Goal: Information Seeking & Learning: Find contact information

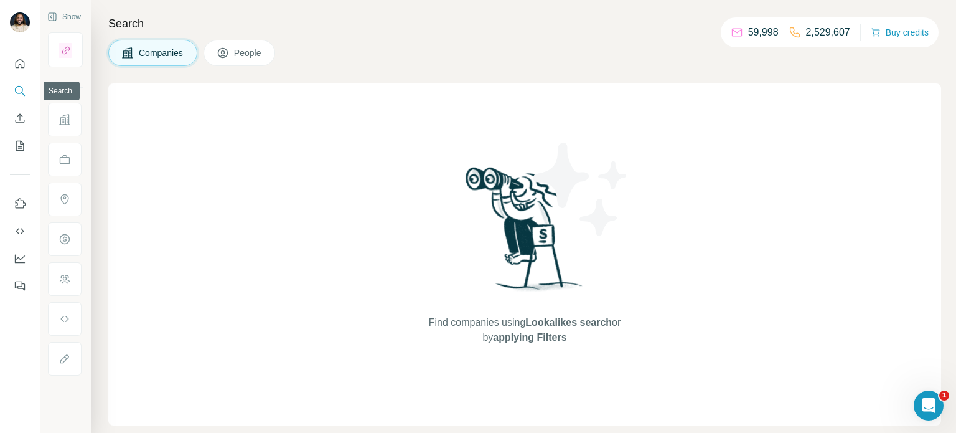
click at [21, 95] on icon "Search" at bounding box center [20, 91] width 12 height 12
click at [16, 90] on icon "Search" at bounding box center [20, 91] width 12 height 12
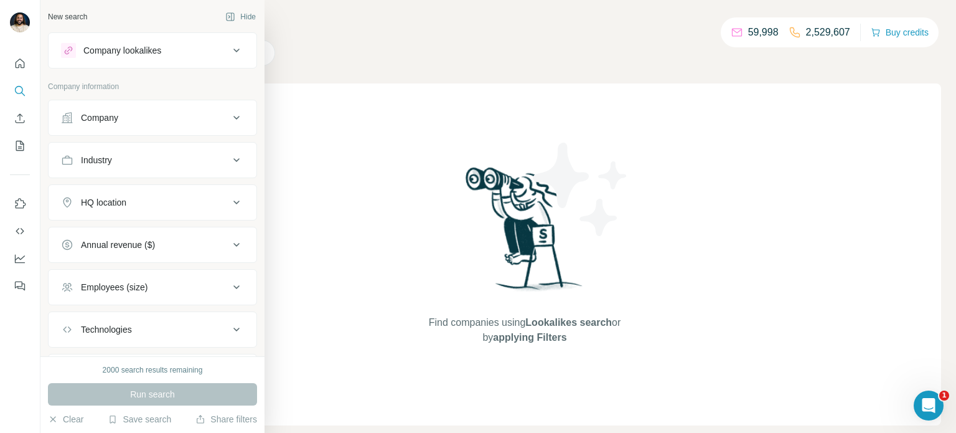
click at [153, 124] on button "Company" at bounding box center [153, 118] width 208 height 30
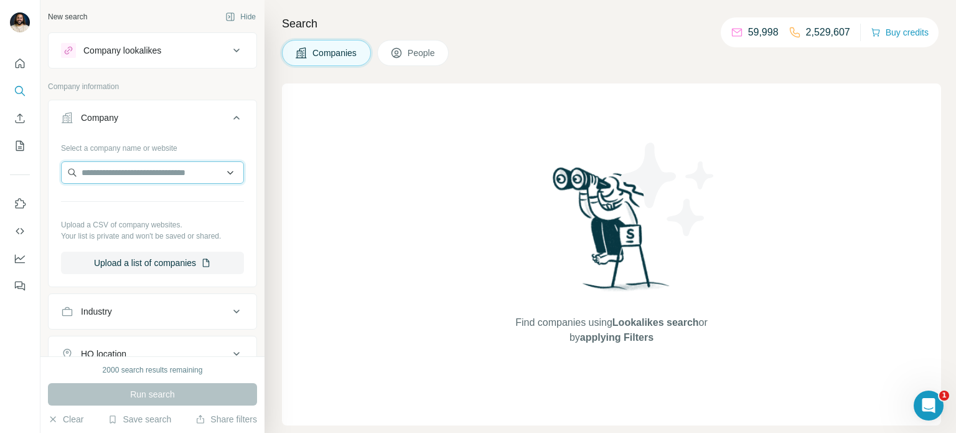
click at [156, 175] on input "text" at bounding box center [152, 172] width 183 height 22
type input "******"
click at [180, 175] on input "******" at bounding box center [152, 172] width 183 height 22
click at [329, 58] on span "Companies" at bounding box center [334, 53] width 45 height 12
click at [408, 64] on button "People" at bounding box center [413, 53] width 72 height 26
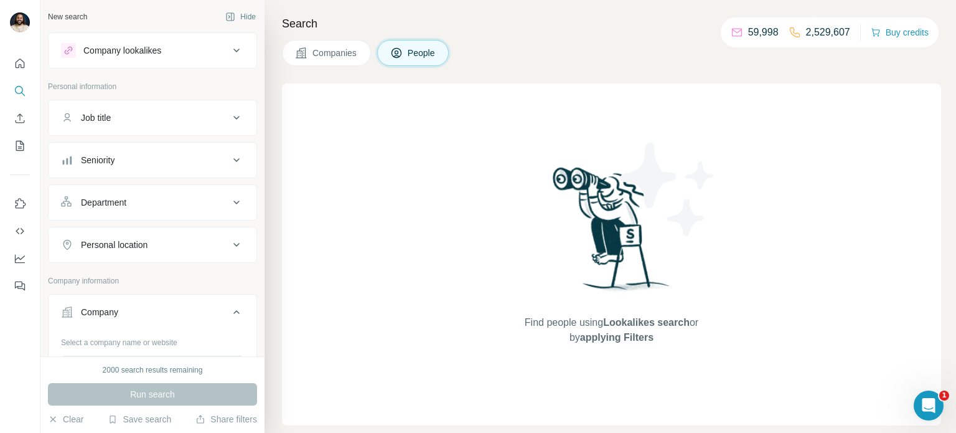
click at [327, 49] on span "Companies" at bounding box center [334, 53] width 45 height 12
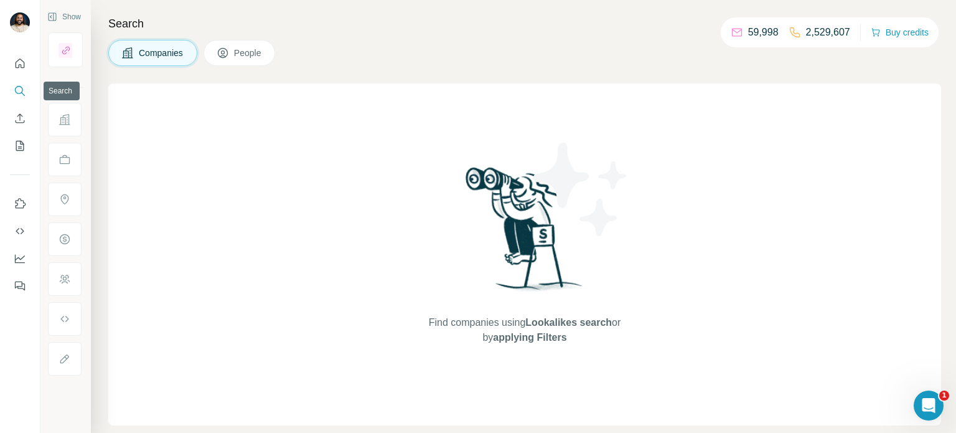
click at [25, 95] on icon "Search" at bounding box center [23, 94] width 4 height 4
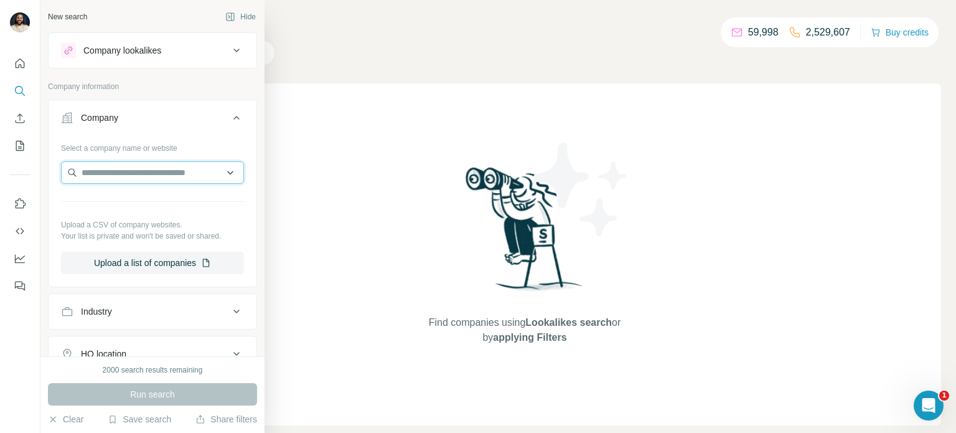
click at [156, 172] on input "text" at bounding box center [152, 172] width 183 height 22
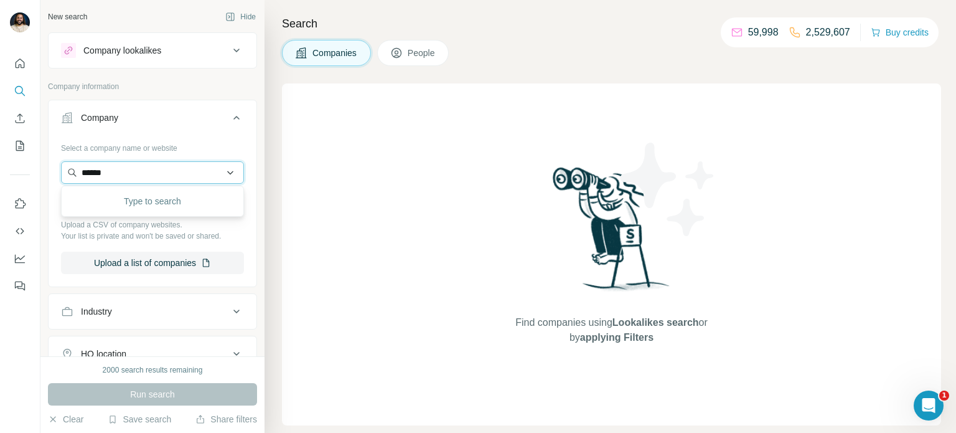
type input "******"
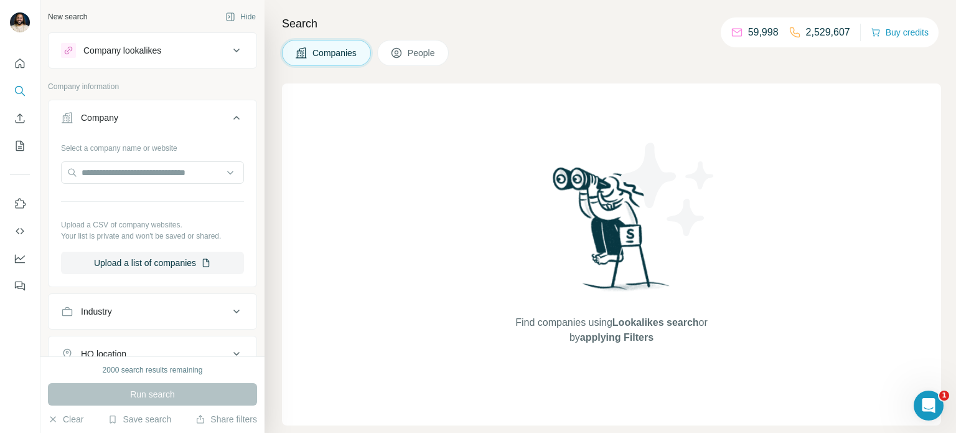
click at [170, 119] on div "Company" at bounding box center [145, 117] width 168 height 12
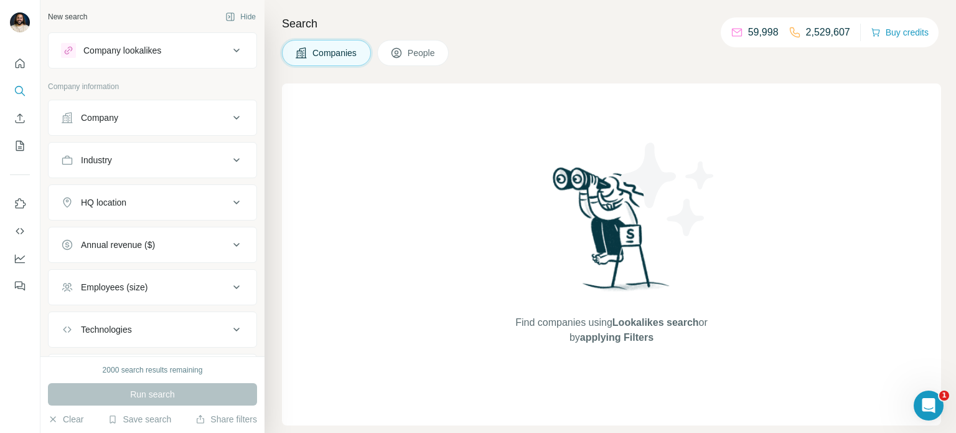
click at [161, 45] on div "Company lookalikes" at bounding box center [122, 50] width 78 height 12
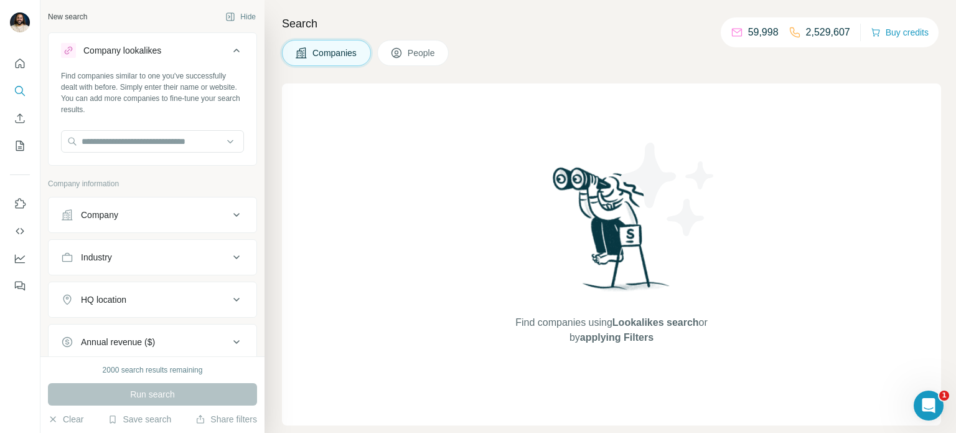
click at [184, 50] on div "Company lookalikes" at bounding box center [145, 50] width 168 height 15
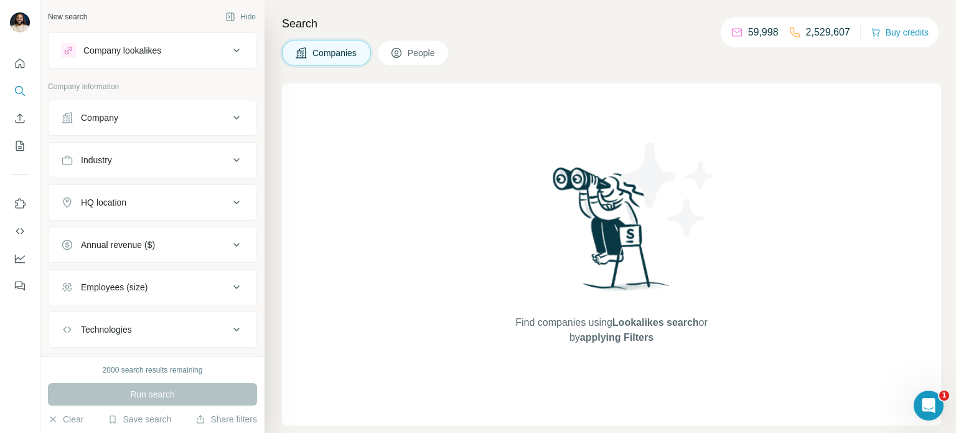
click at [436, 50] on span "People" at bounding box center [422, 53] width 29 height 12
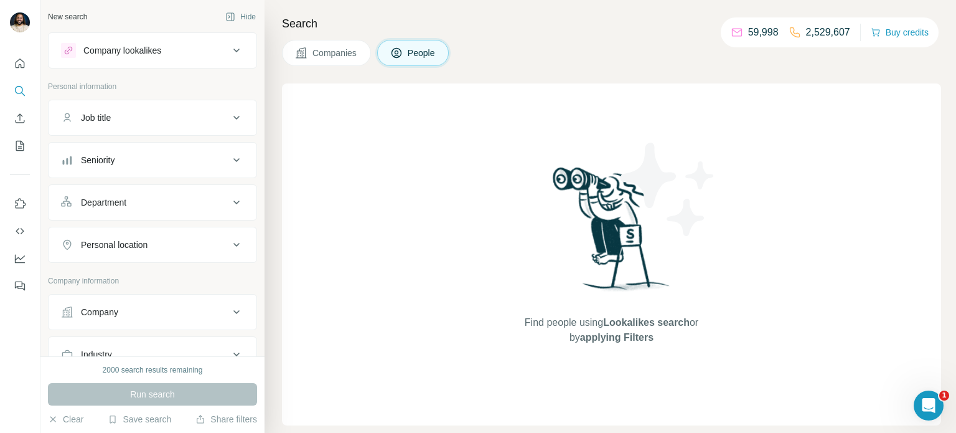
click at [187, 308] on div "Company" at bounding box center [145, 312] width 168 height 12
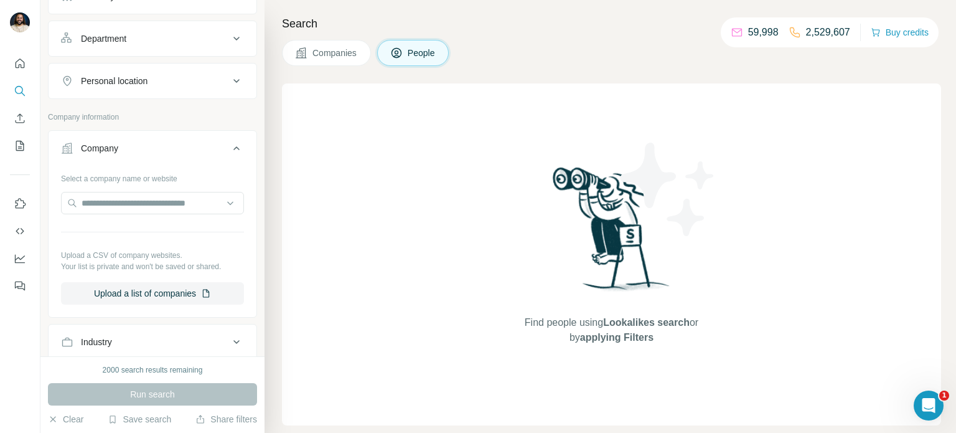
click at [162, 174] on div "Select a company name or website" at bounding box center [152, 176] width 183 height 16
click at [157, 193] on input "text" at bounding box center [152, 203] width 183 height 22
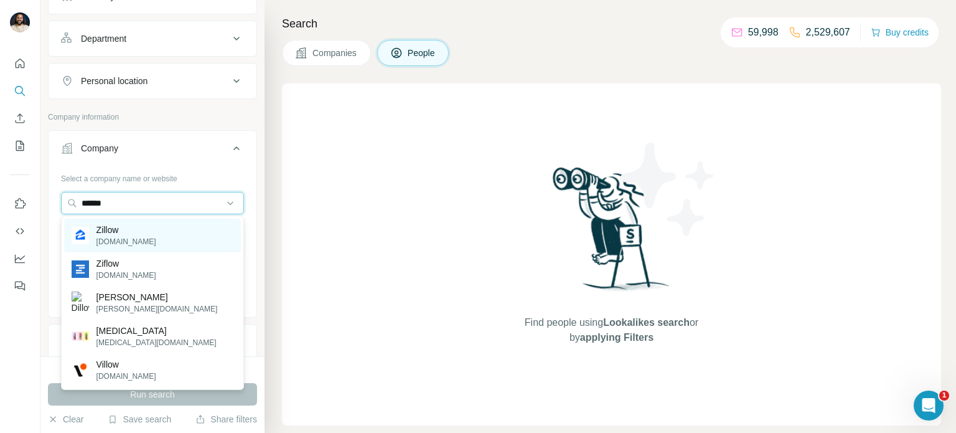
type input "******"
click at [123, 242] on p "[DOMAIN_NAME]" at bounding box center [126, 241] width 60 height 11
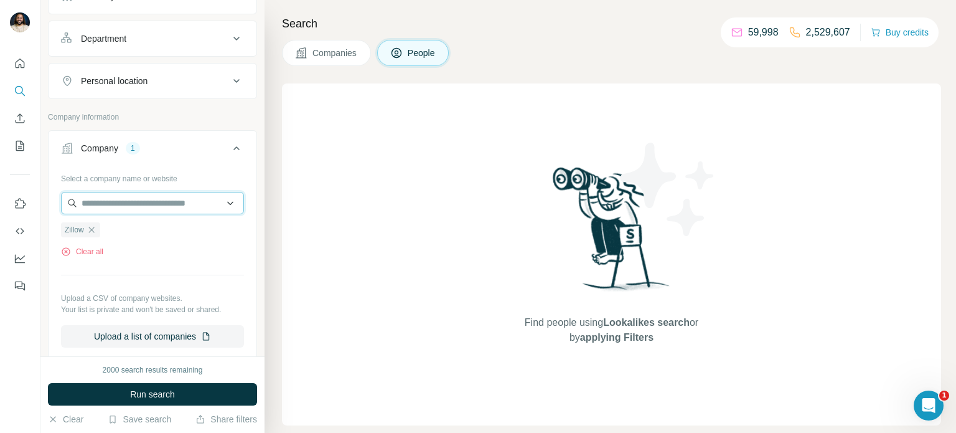
click at [146, 205] on input "text" at bounding box center [152, 203] width 183 height 22
type input "*"
click at [185, 162] on button "Company 1" at bounding box center [153, 150] width 208 height 35
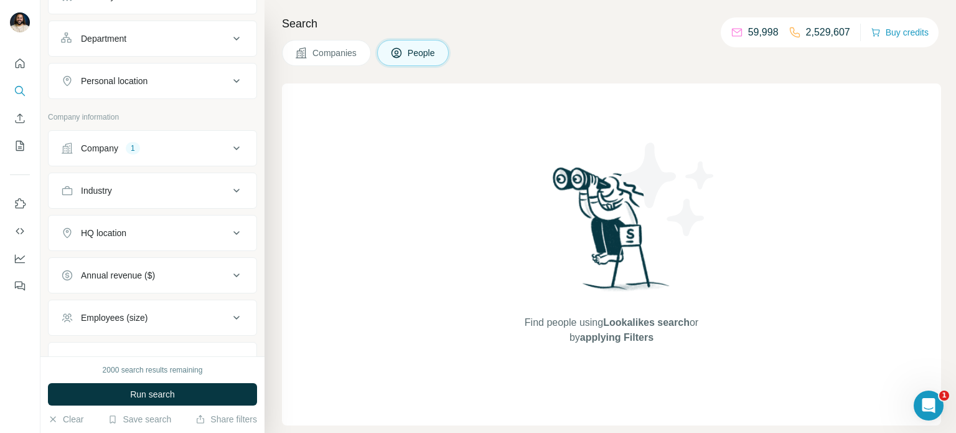
click at [166, 154] on button "Company 1" at bounding box center [153, 148] width 208 height 30
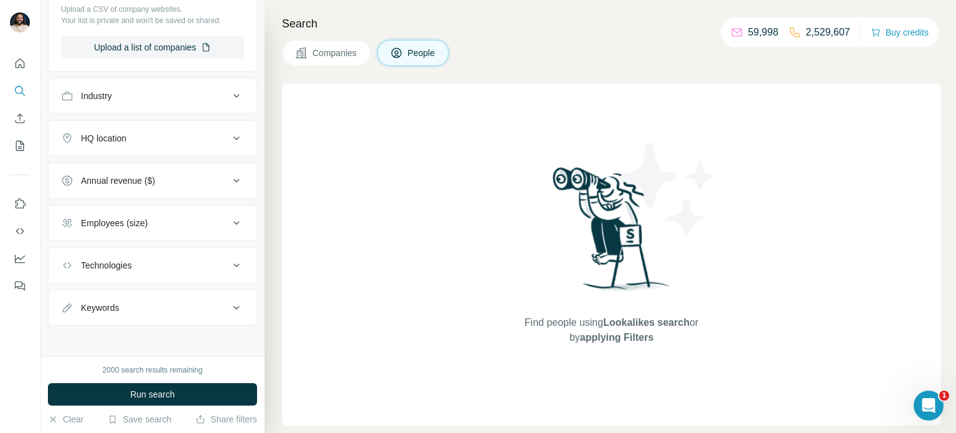
scroll to position [453, 0]
click at [189, 296] on button "Keywords" at bounding box center [153, 307] width 208 height 30
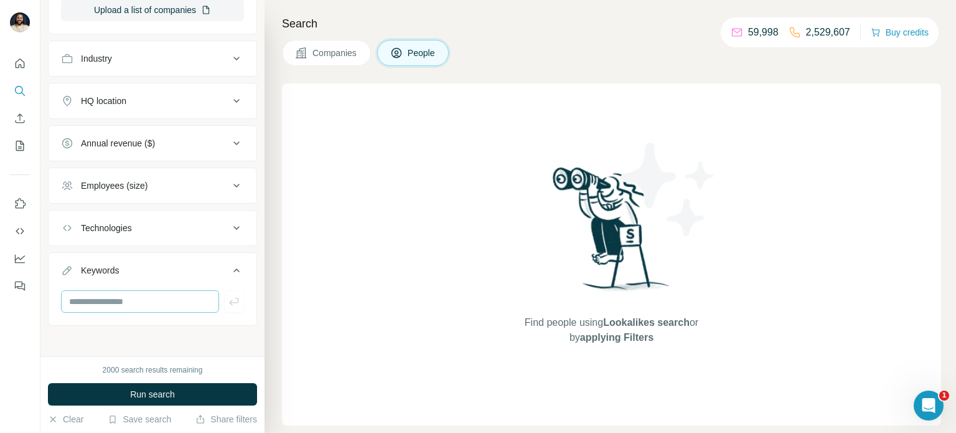
scroll to position [490, 0]
click at [177, 300] on input "text" at bounding box center [140, 300] width 158 height 22
type input "**********"
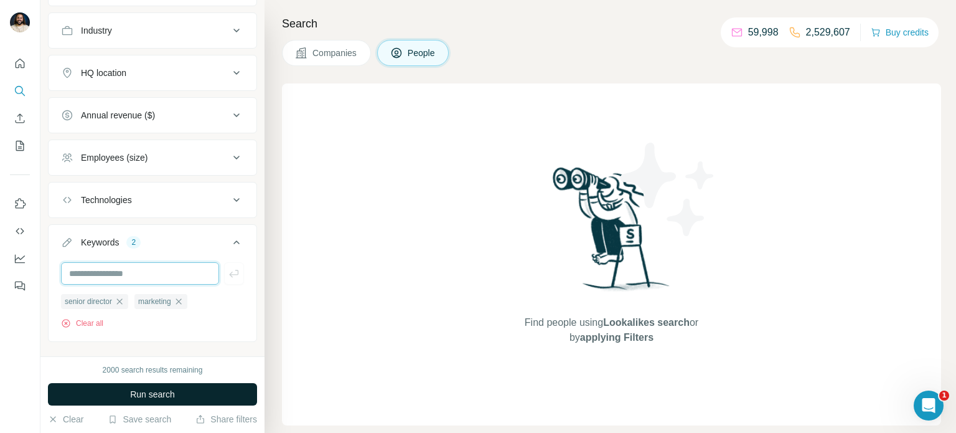
scroll to position [535, 0]
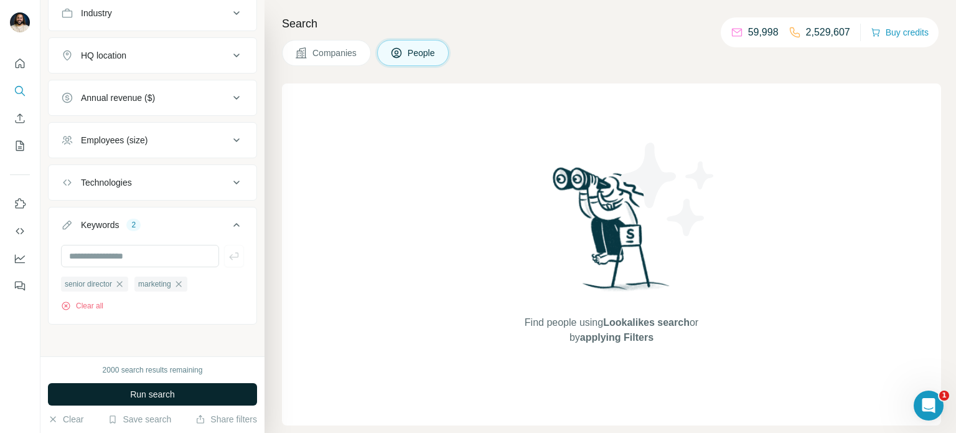
click at [189, 398] on button "Run search" at bounding box center [152, 394] width 209 height 22
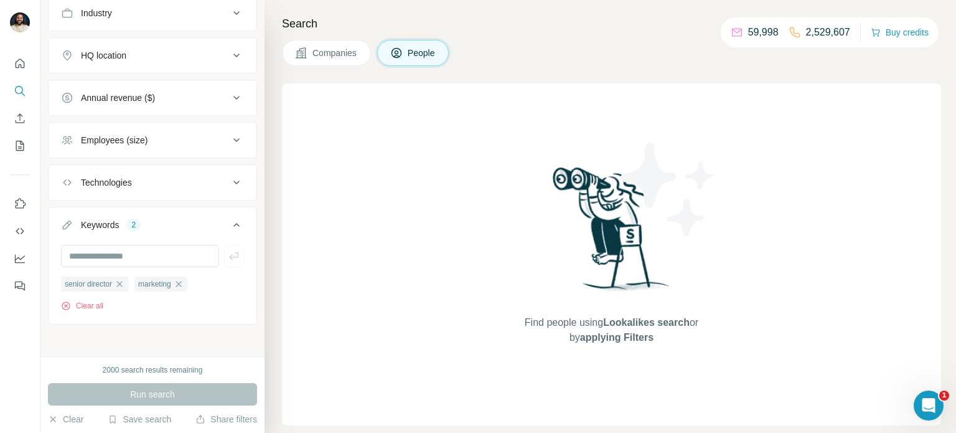
click at [124, 283] on icon "button" at bounding box center [120, 284] width 10 height 10
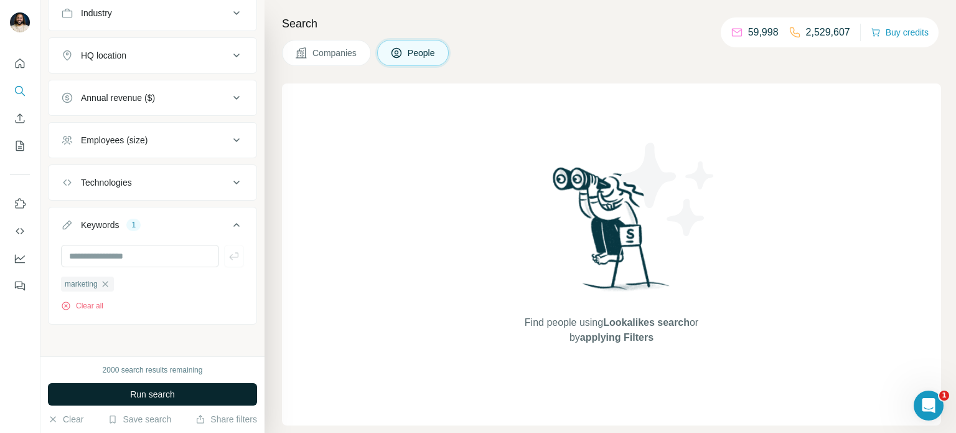
click at [182, 401] on button "Run search" at bounding box center [152, 394] width 209 height 22
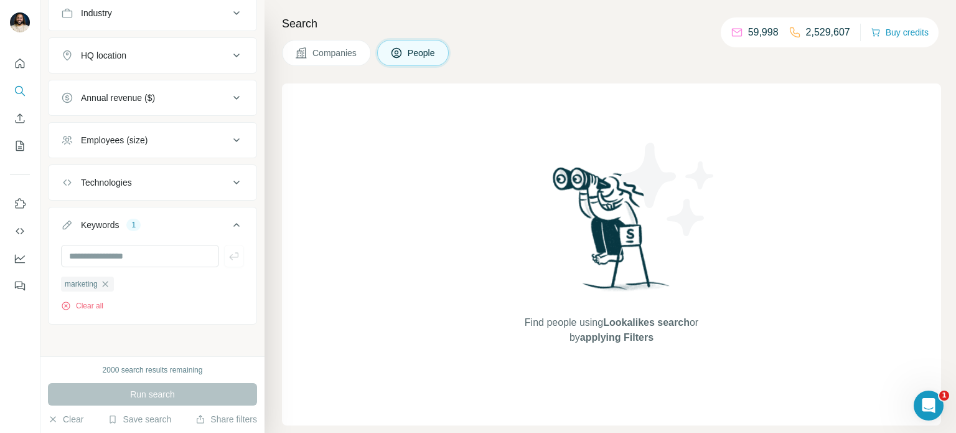
click at [340, 55] on span "Companies" at bounding box center [334, 53] width 45 height 12
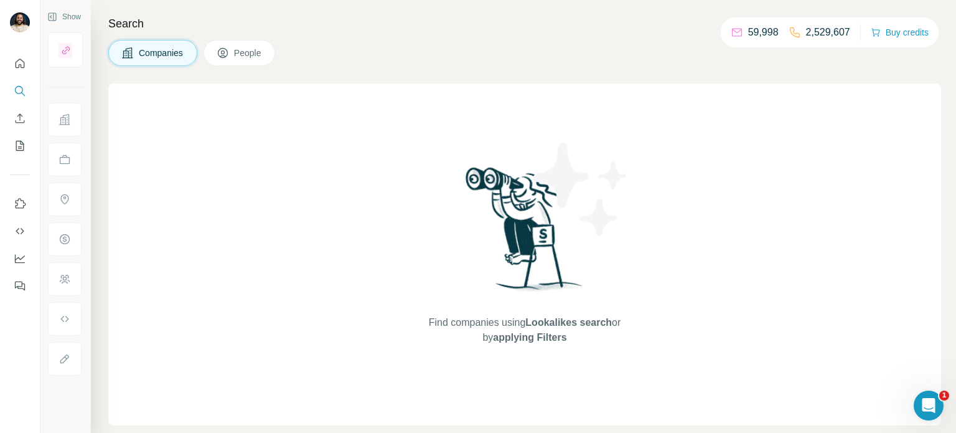
click at [159, 52] on span "Companies" at bounding box center [161, 53] width 45 height 12
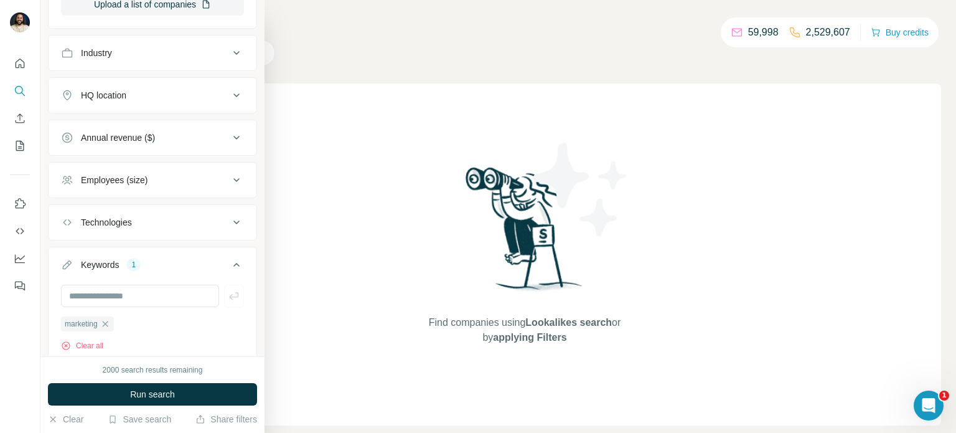
scroll to position [342, 0]
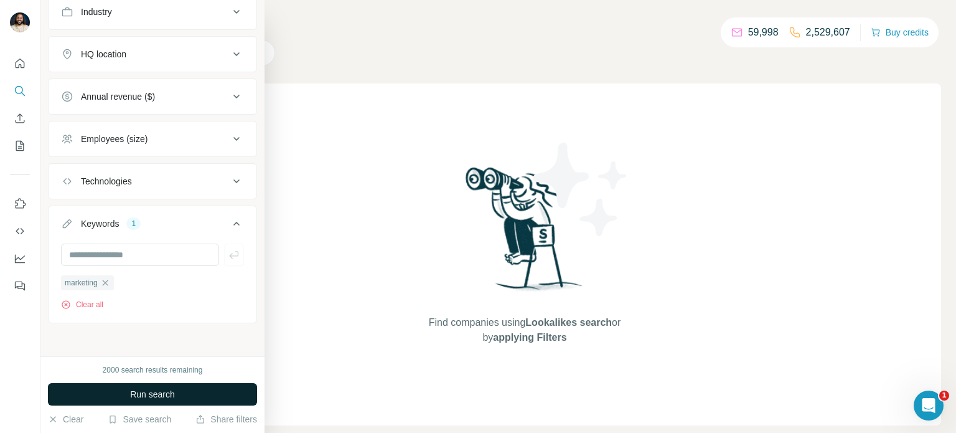
click at [156, 394] on span "Run search" at bounding box center [152, 394] width 45 height 12
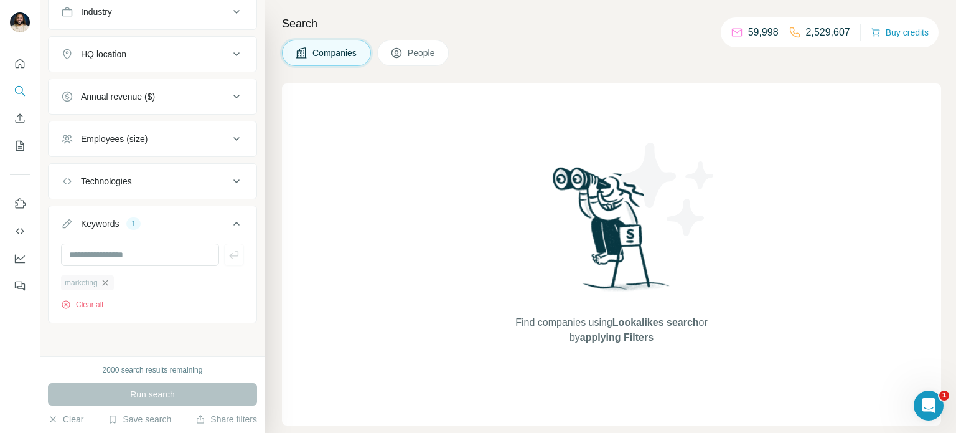
click at [106, 278] on icon "button" at bounding box center [105, 283] width 10 height 10
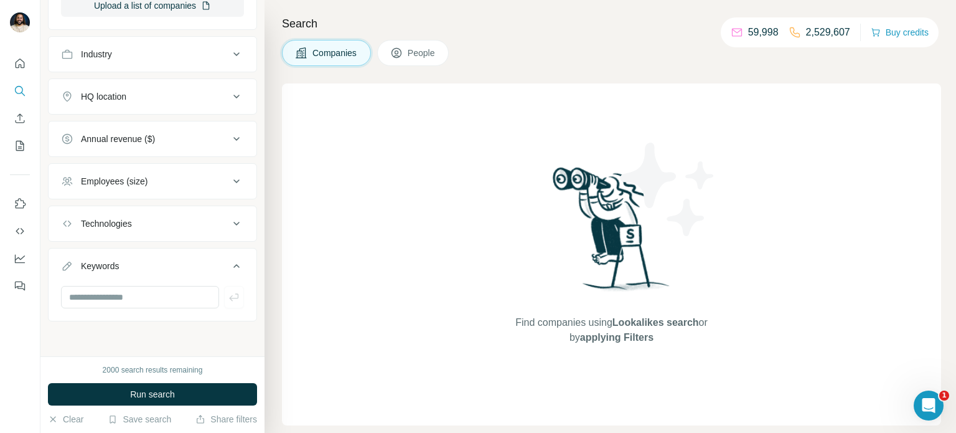
scroll to position [297, 0]
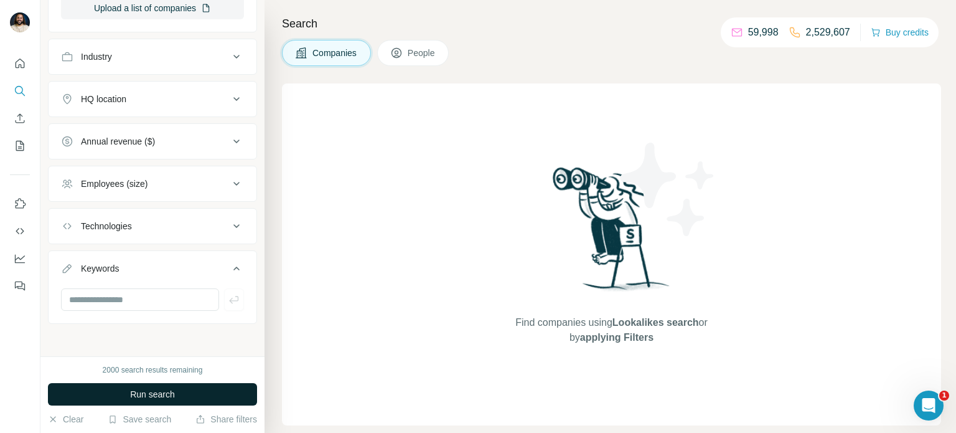
click at [147, 391] on span "Run search" at bounding box center [152, 394] width 45 height 12
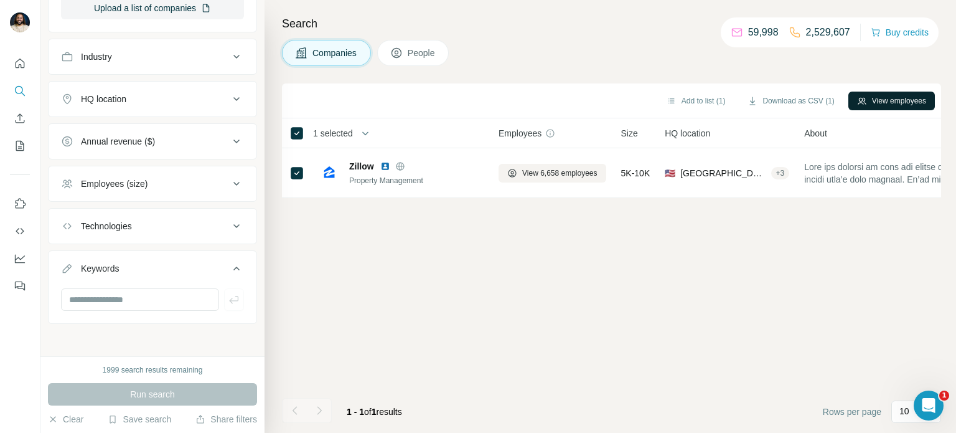
click at [904, 96] on button "View employees" at bounding box center [891, 100] width 87 height 19
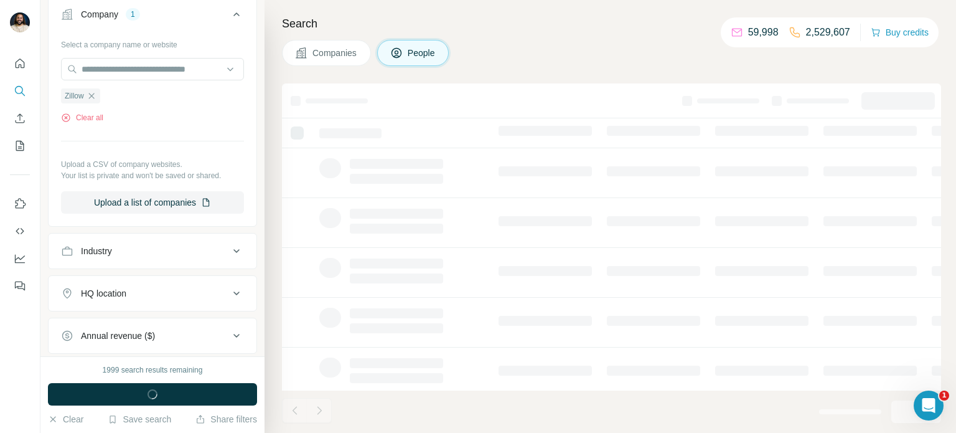
scroll to position [490, 0]
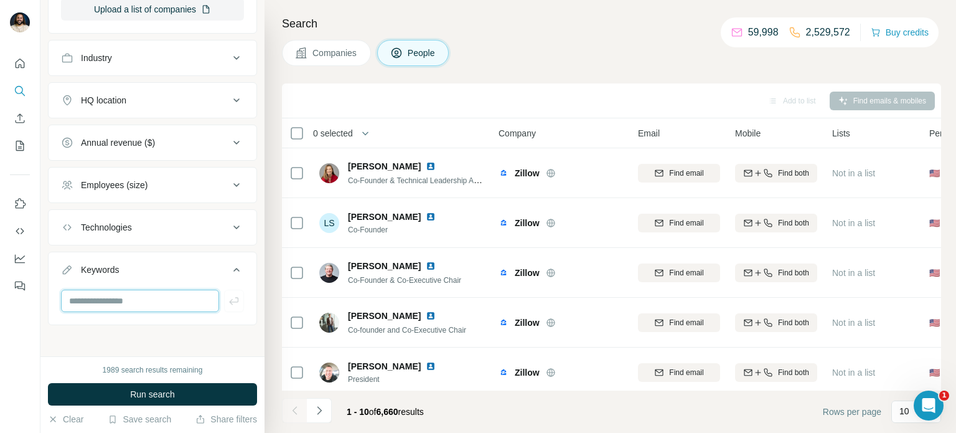
click at [127, 289] on input "text" at bounding box center [140, 300] width 158 height 22
type input "*********"
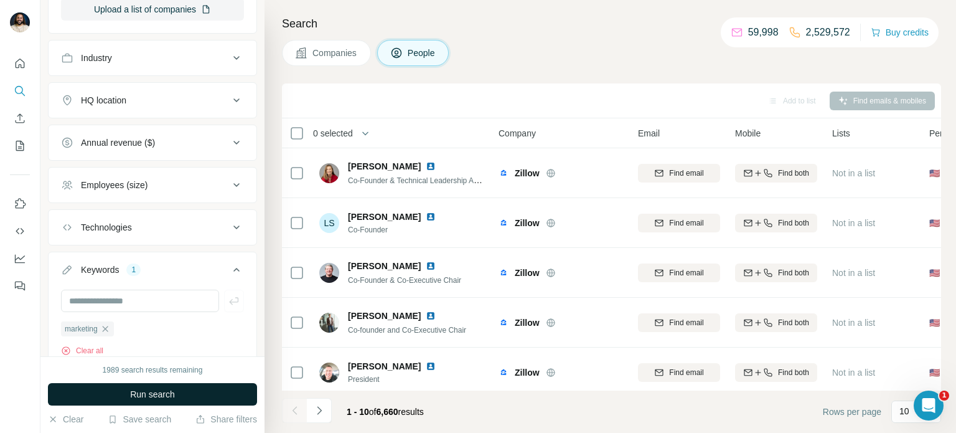
click at [213, 397] on button "Run search" at bounding box center [152, 394] width 209 height 22
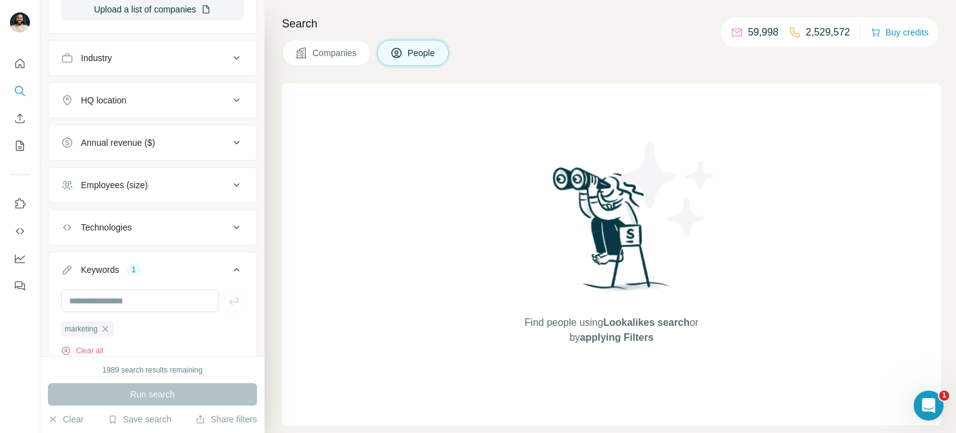
click at [328, 59] on button "Companies" at bounding box center [326, 53] width 89 height 26
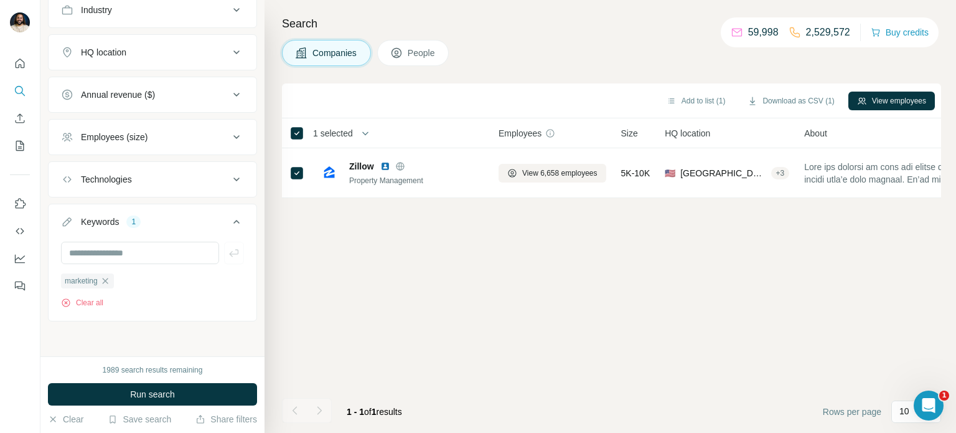
scroll to position [297, 0]
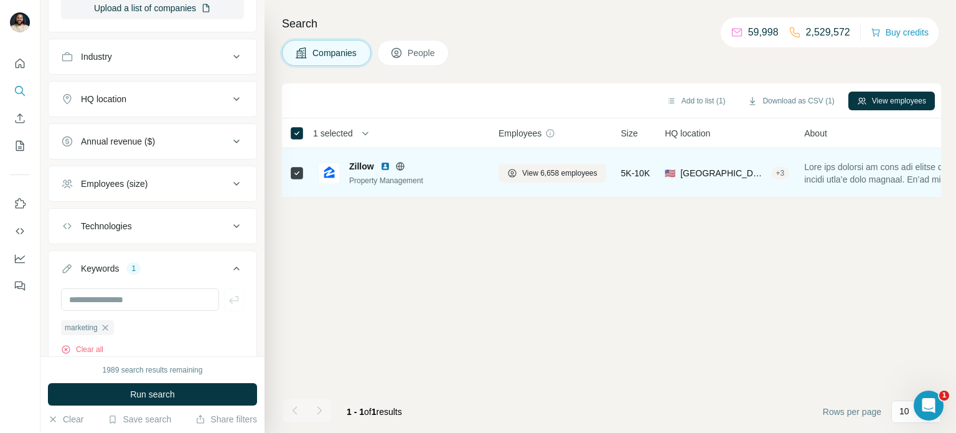
click at [452, 172] on div "Zillow" at bounding box center [416, 166] width 134 height 12
click at [539, 169] on span "View 6,658 employees" at bounding box center [559, 172] width 75 height 11
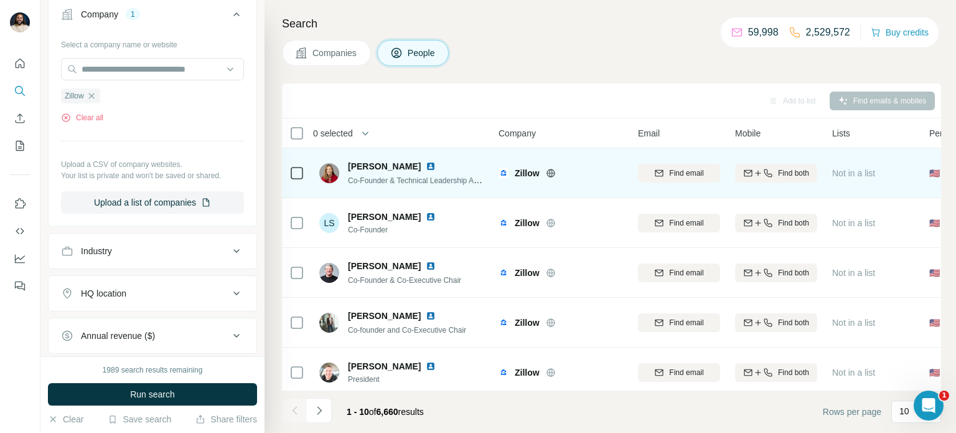
scroll to position [490, 0]
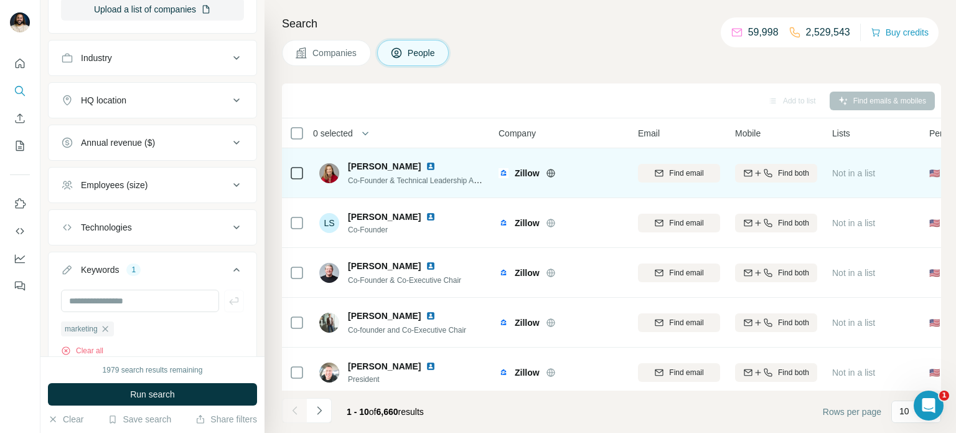
click at [495, 96] on div "Add to list Find emails & mobiles" at bounding box center [611, 101] width 647 height 22
click at [104, 327] on icon "button" at bounding box center [105, 329] width 10 height 10
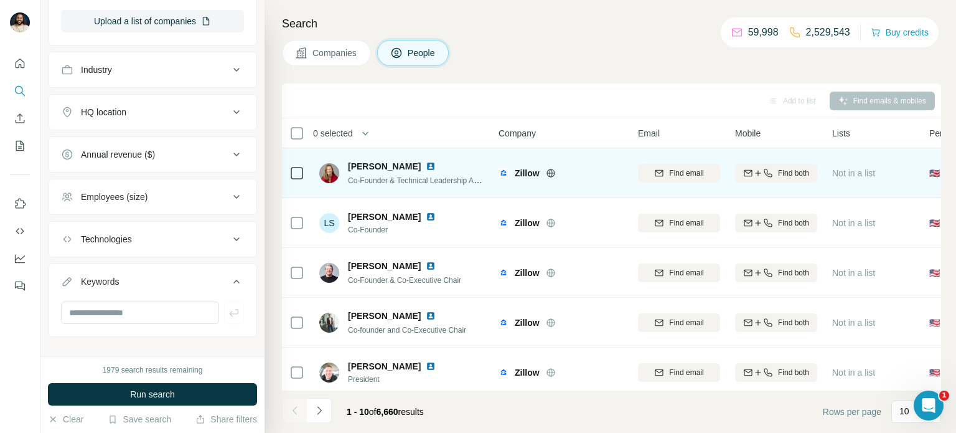
scroll to position [478, 0]
click at [239, 77] on button "Industry" at bounding box center [153, 70] width 208 height 30
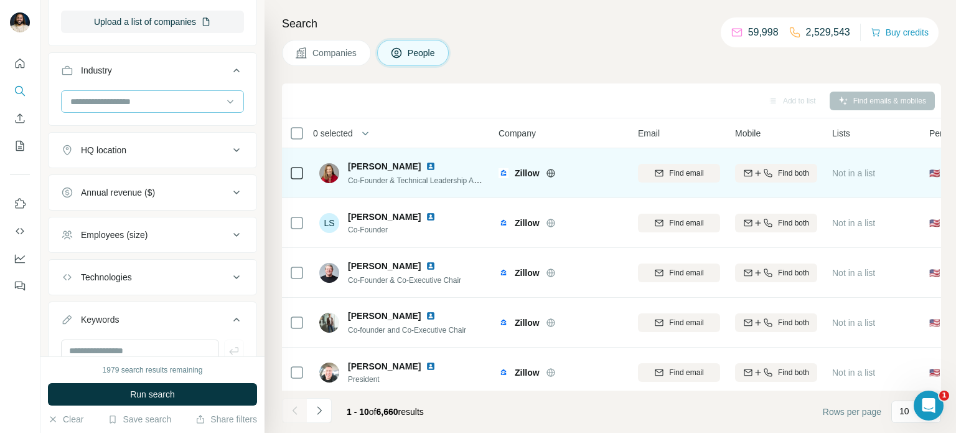
click at [189, 98] on input at bounding box center [146, 102] width 154 height 14
click at [216, 100] on input at bounding box center [146, 102] width 154 height 14
click at [230, 65] on icon at bounding box center [236, 70] width 15 height 15
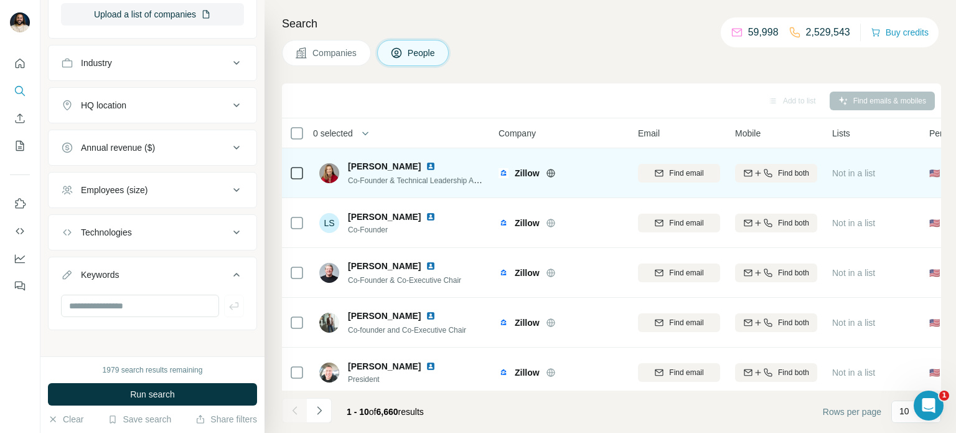
scroll to position [490, 0]
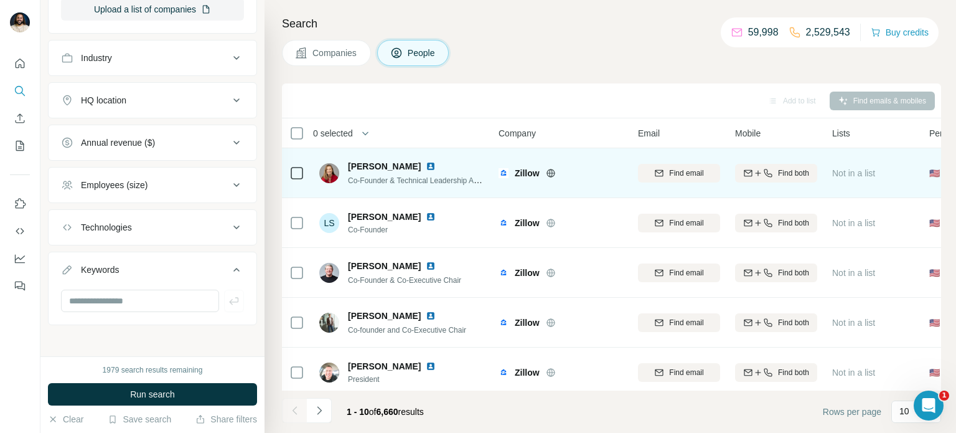
click at [209, 225] on div "Technologies" at bounding box center [145, 227] width 168 height 12
click at [208, 222] on div "Technologies" at bounding box center [145, 227] width 168 height 12
click at [208, 269] on div "Keywords" at bounding box center [145, 269] width 168 height 12
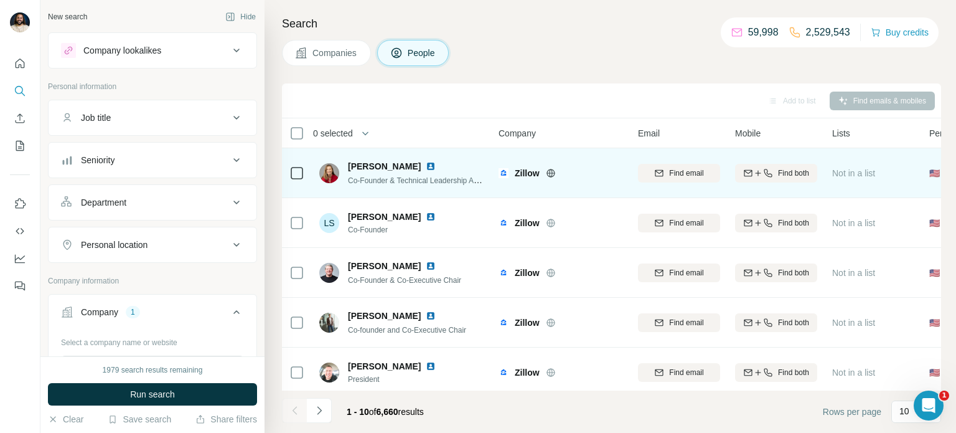
scroll to position [0, 0]
click at [202, 118] on div "Job title" at bounding box center [145, 117] width 168 height 12
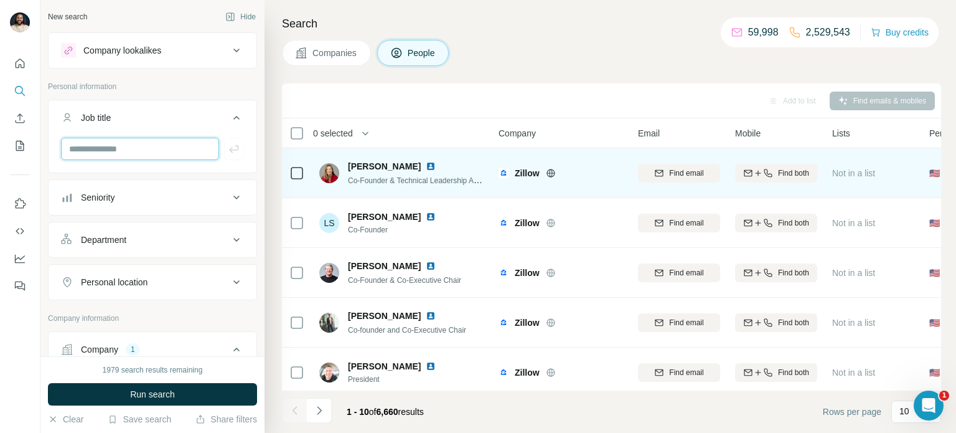
click at [185, 144] on input "text" at bounding box center [140, 149] width 158 height 22
type input "**********"
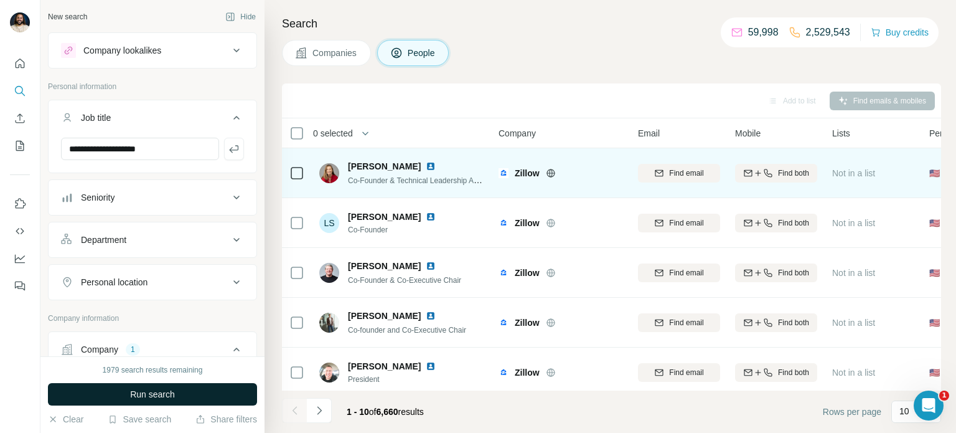
click at [143, 397] on span "Run search" at bounding box center [152, 394] width 45 height 12
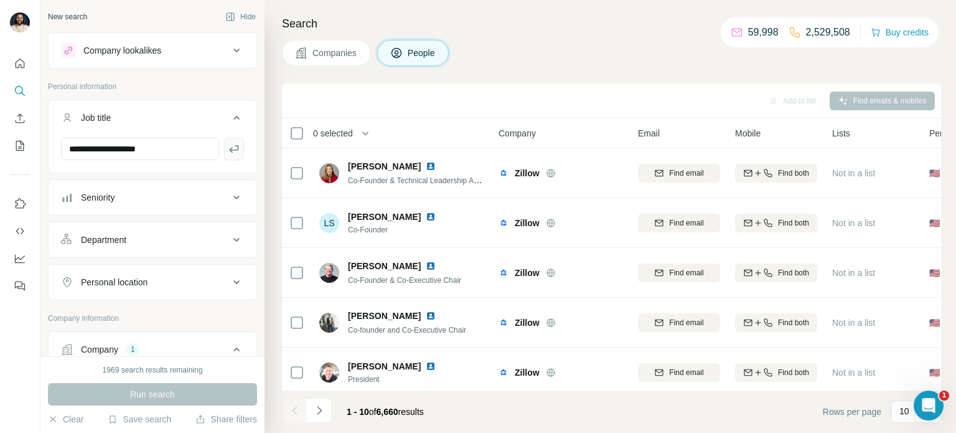
click at [228, 152] on icon "button" at bounding box center [234, 149] width 12 height 12
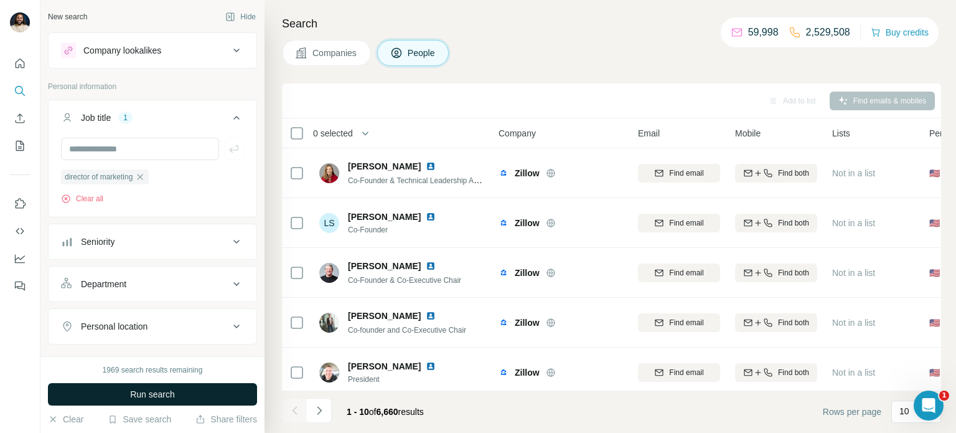
click at [207, 398] on button "Run search" at bounding box center [152, 394] width 209 height 22
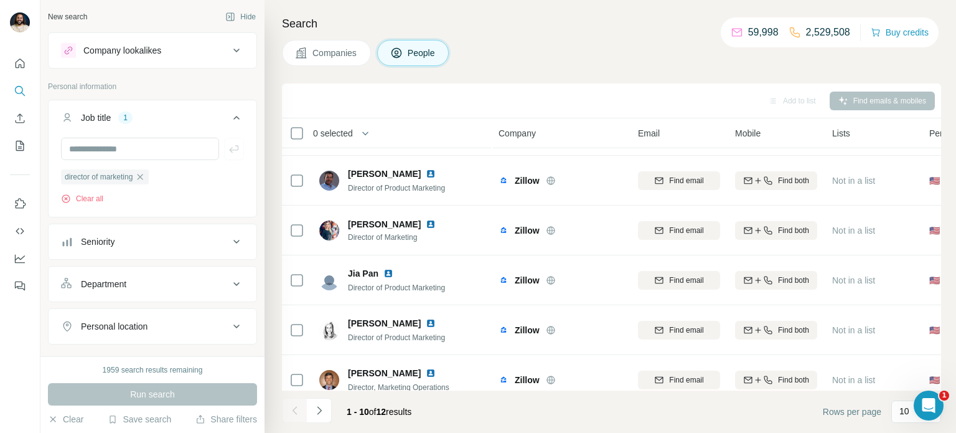
scroll to position [189, 0]
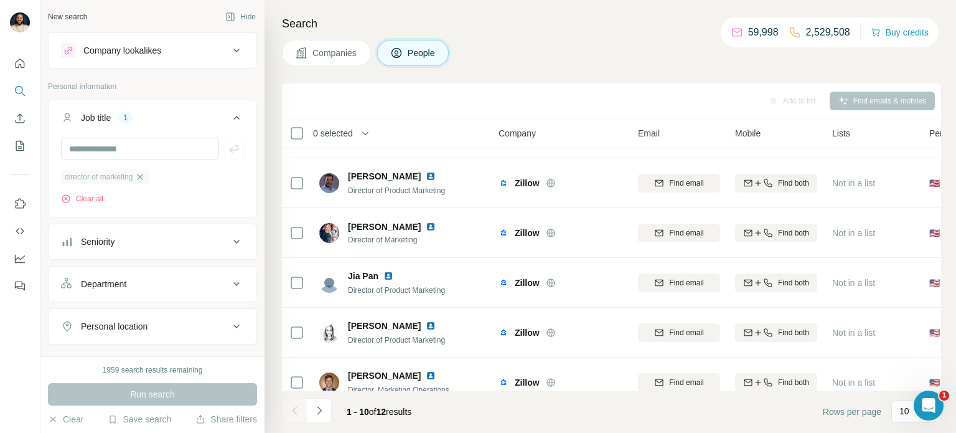
click at [145, 175] on icon "button" at bounding box center [140, 177] width 10 height 10
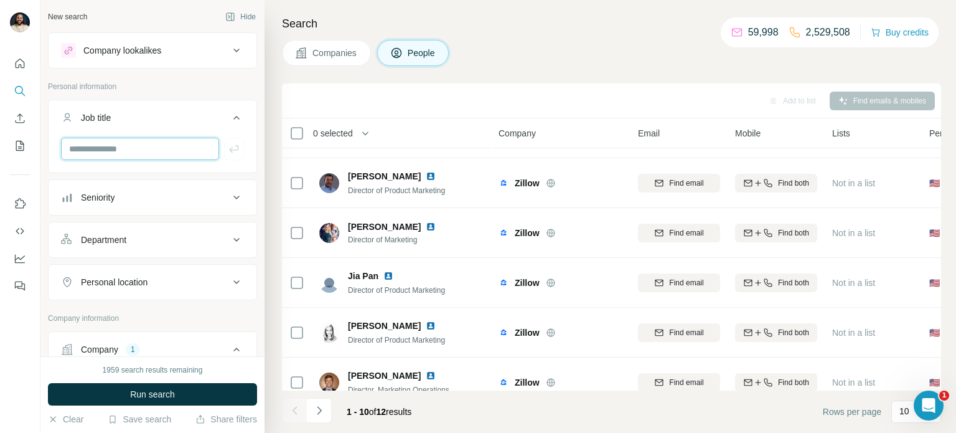
click at [142, 145] on input "text" at bounding box center [140, 149] width 158 height 22
type input "********"
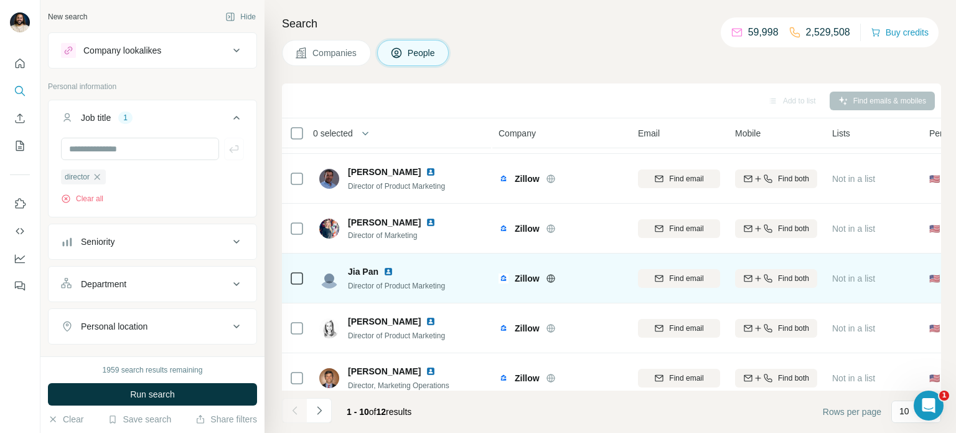
scroll to position [195, 0]
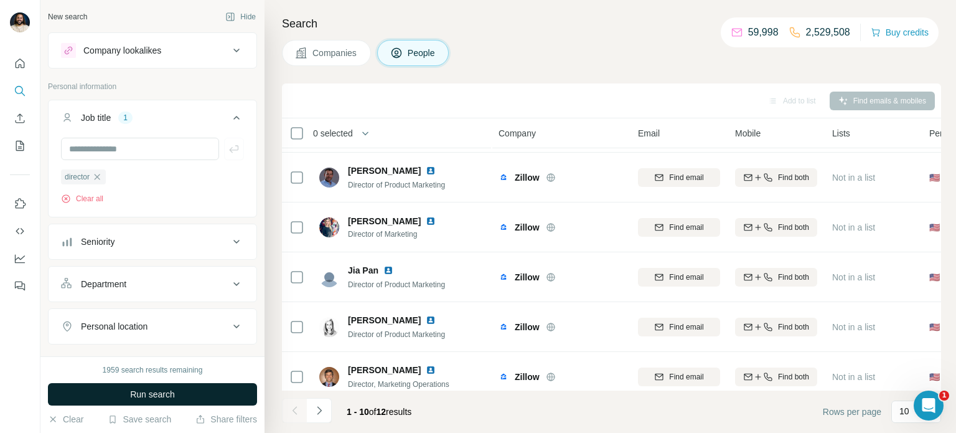
click at [180, 390] on button "Run search" at bounding box center [152, 394] width 209 height 22
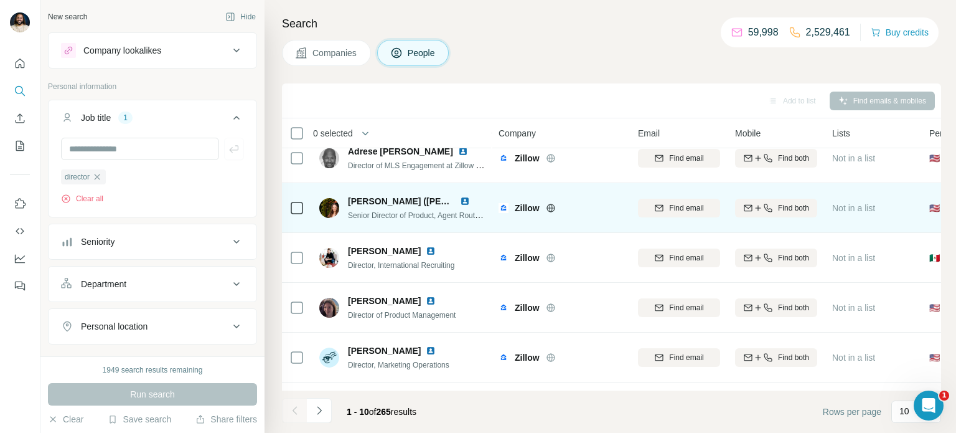
scroll to position [255, 0]
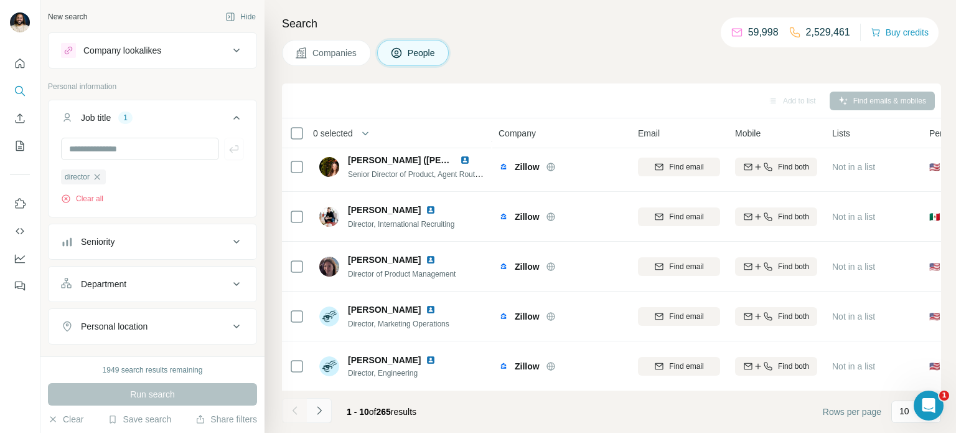
click at [325, 416] on button "Navigate to next page" at bounding box center [319, 410] width 25 height 25
click at [321, 408] on icon "Navigate to next page" at bounding box center [319, 410] width 12 height 12
click at [321, 409] on icon "Navigate to next page" at bounding box center [319, 410] width 12 height 12
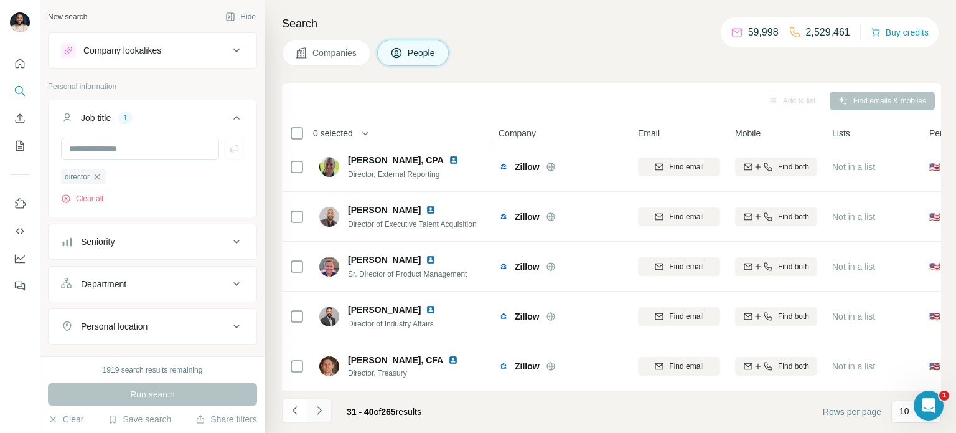
click at [318, 411] on icon "Navigate to next page" at bounding box center [319, 410] width 12 height 12
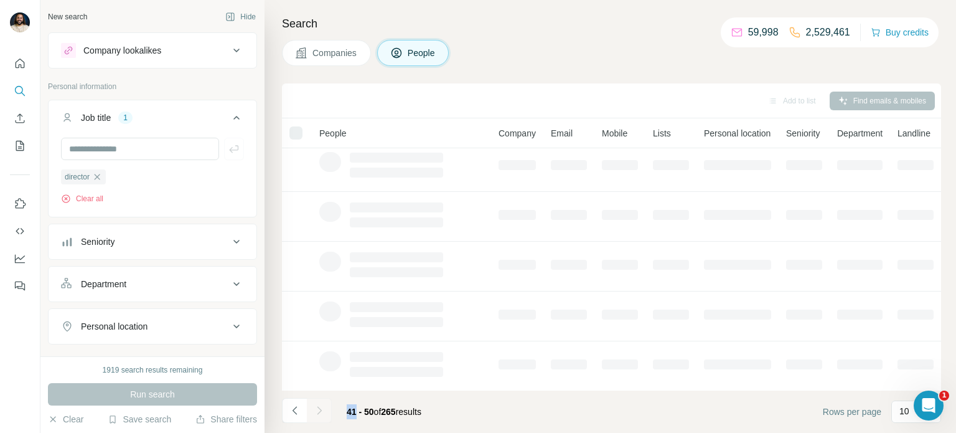
click at [318, 411] on div at bounding box center [319, 410] width 25 height 25
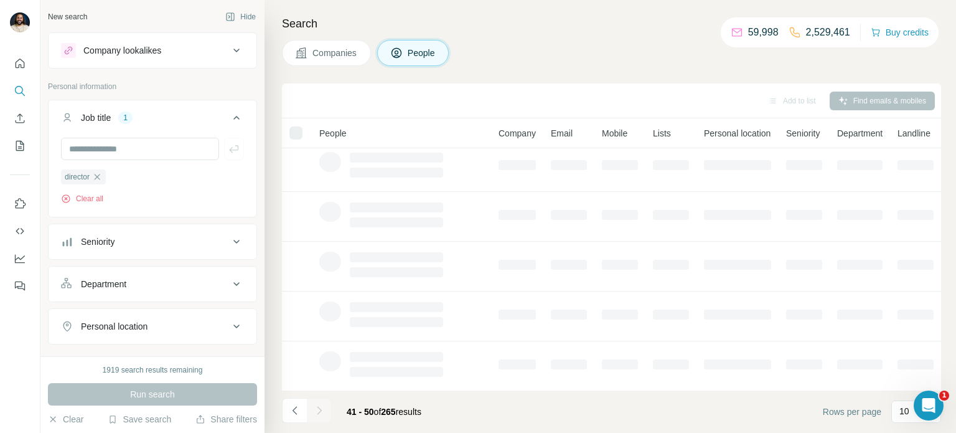
click at [318, 411] on div at bounding box center [319, 410] width 25 height 25
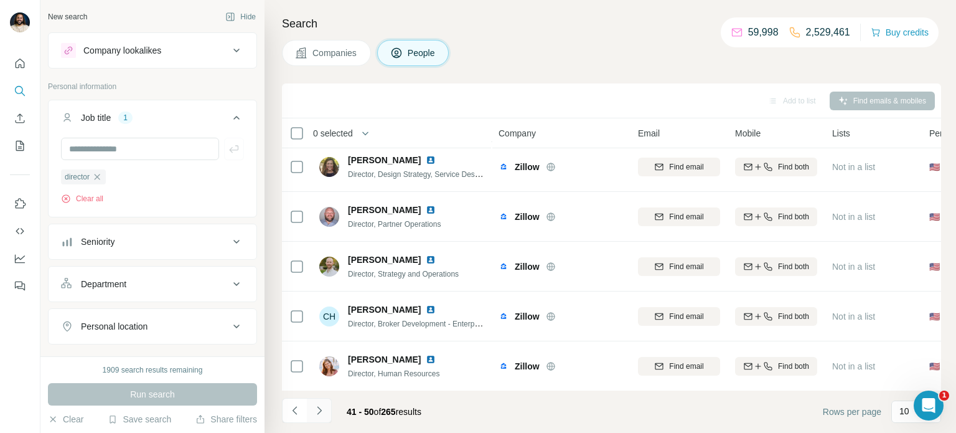
click at [318, 411] on icon "Navigate to next page" at bounding box center [319, 410] width 12 height 12
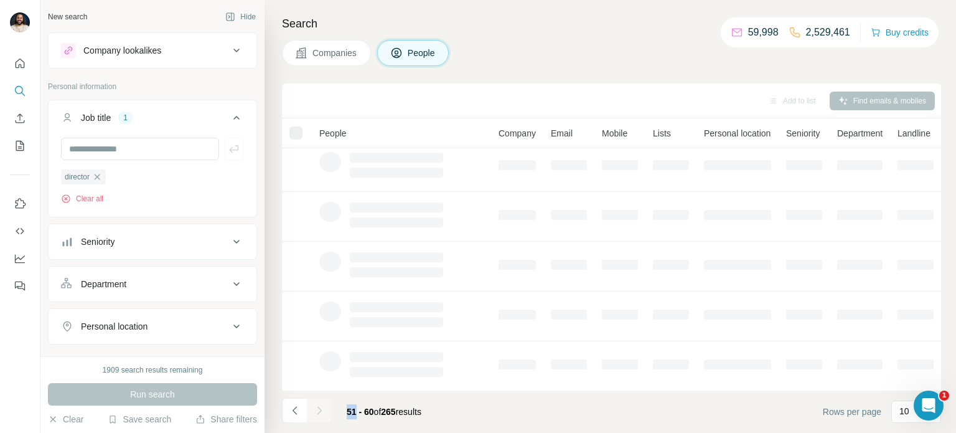
click at [318, 411] on div at bounding box center [319, 410] width 25 height 25
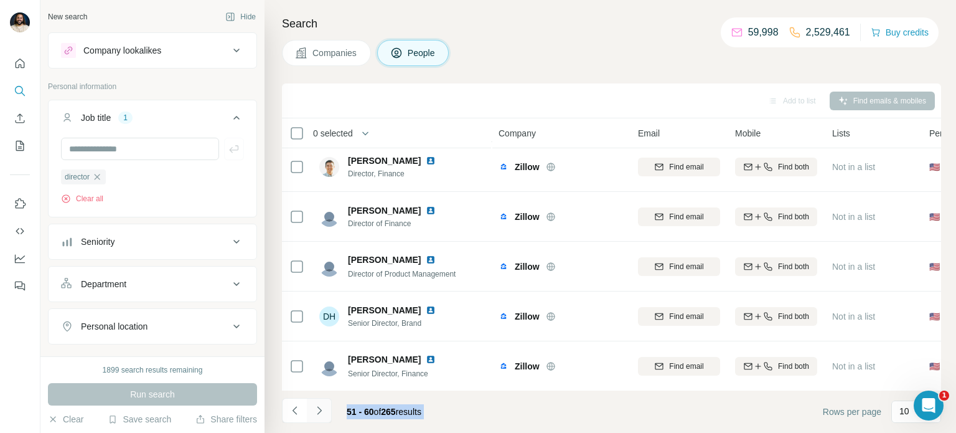
click at [320, 416] on icon "Navigate to next page" at bounding box center [319, 410] width 12 height 12
click at [320, 415] on icon "Navigate to next page" at bounding box center [319, 410] width 12 height 12
click at [322, 411] on icon "Navigate to next page" at bounding box center [319, 410] width 12 height 12
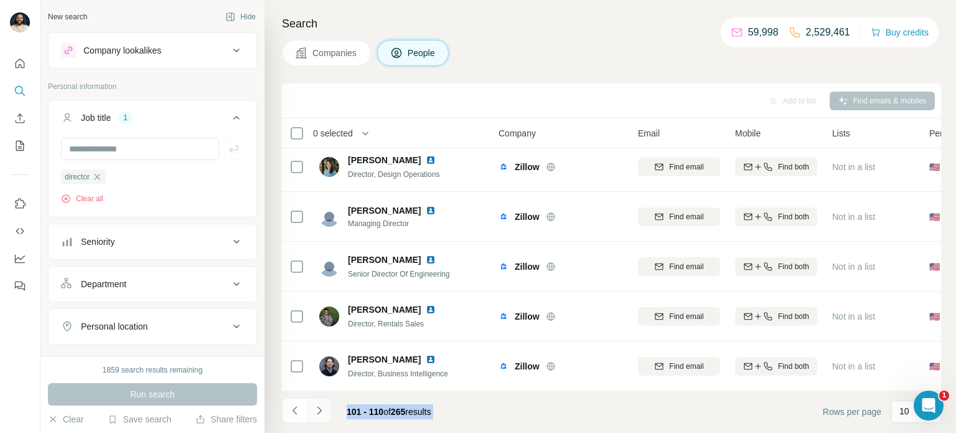
click at [322, 411] on icon "Navigate to next page" at bounding box center [319, 410] width 12 height 12
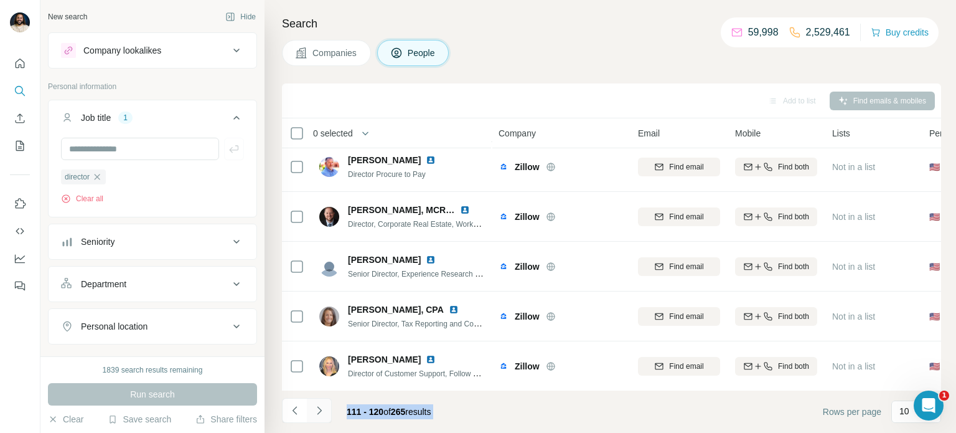
click at [322, 411] on icon "Navigate to next page" at bounding box center [319, 410] width 12 height 12
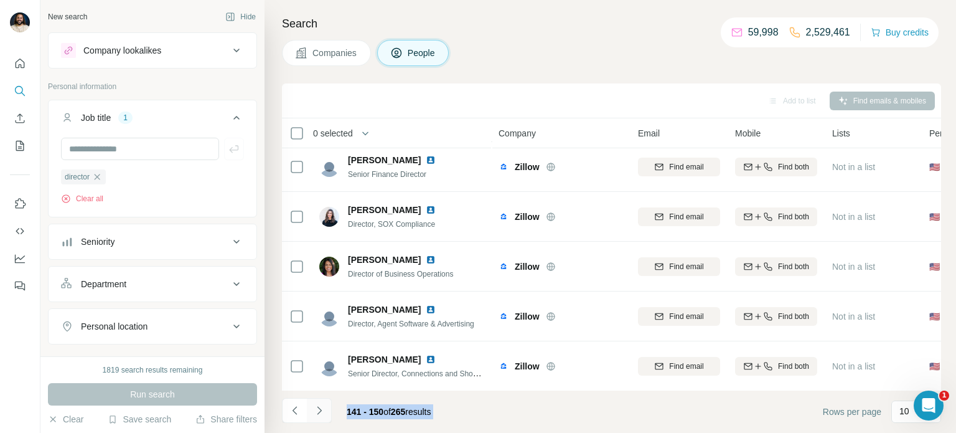
click at [322, 411] on icon "Navigate to next page" at bounding box center [319, 410] width 12 height 12
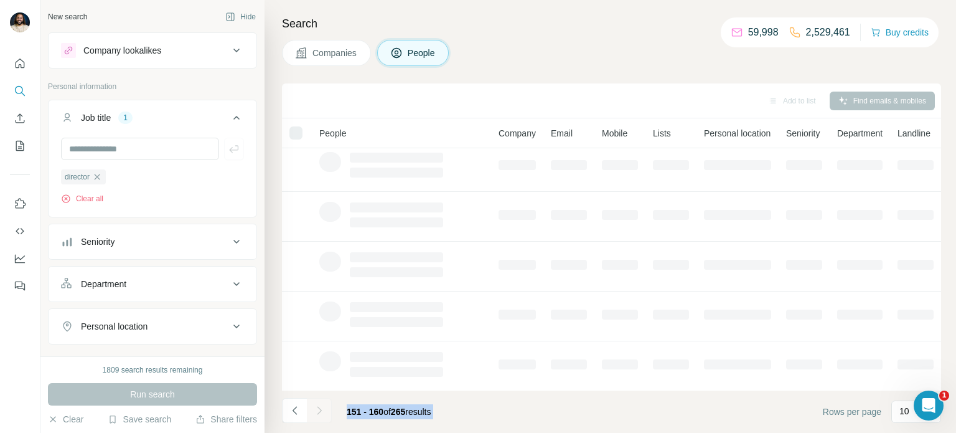
click at [322, 411] on icon "Navigate to next page" at bounding box center [319, 410] width 12 height 12
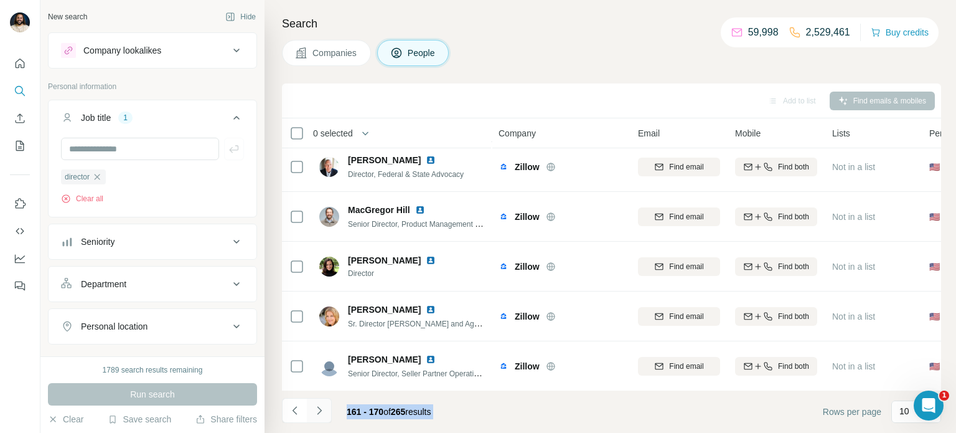
click at [322, 411] on icon "Navigate to next page" at bounding box center [319, 410] width 12 height 12
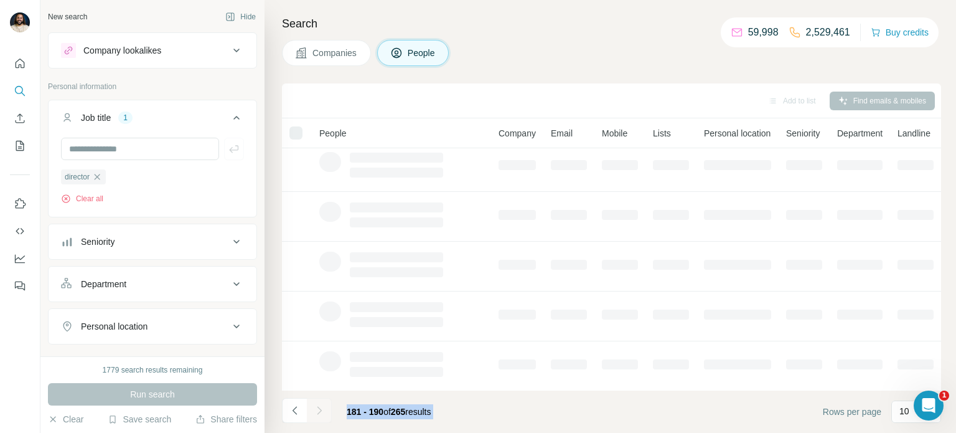
click at [322, 411] on icon "Navigate to next page" at bounding box center [319, 410] width 12 height 12
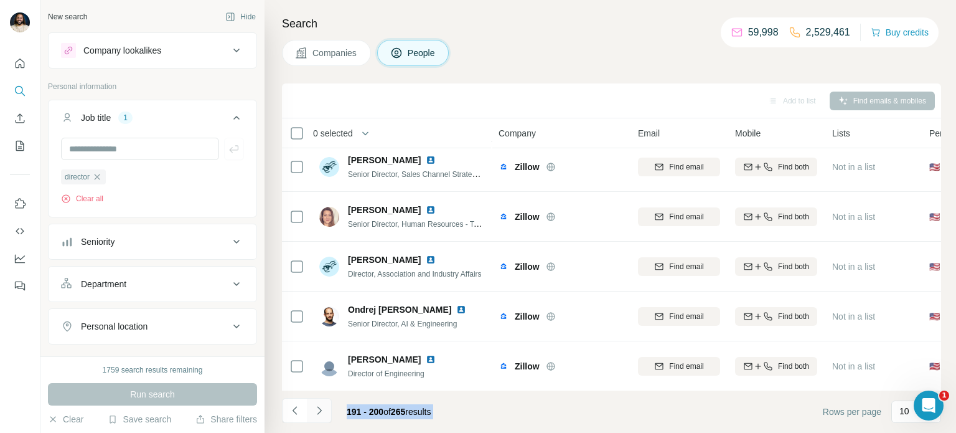
click at [322, 411] on icon "Navigate to next page" at bounding box center [319, 410] width 12 height 12
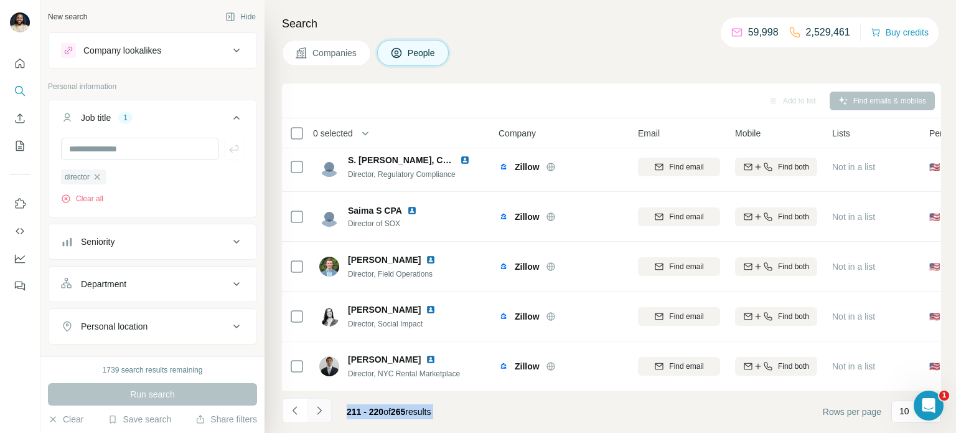
click at [322, 411] on icon "Navigate to next page" at bounding box center [319, 410] width 12 height 12
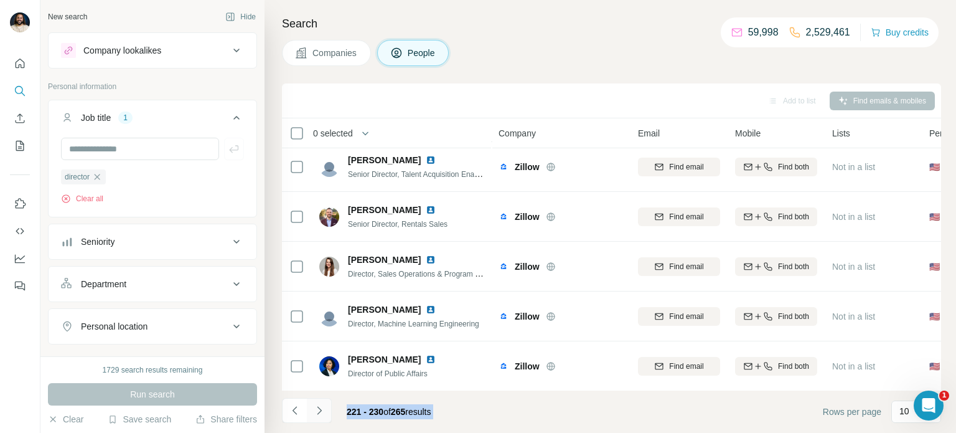
click at [322, 411] on icon "Navigate to next page" at bounding box center [319, 410] width 12 height 12
click at [298, 413] on icon "Navigate to previous page" at bounding box center [295, 410] width 12 height 12
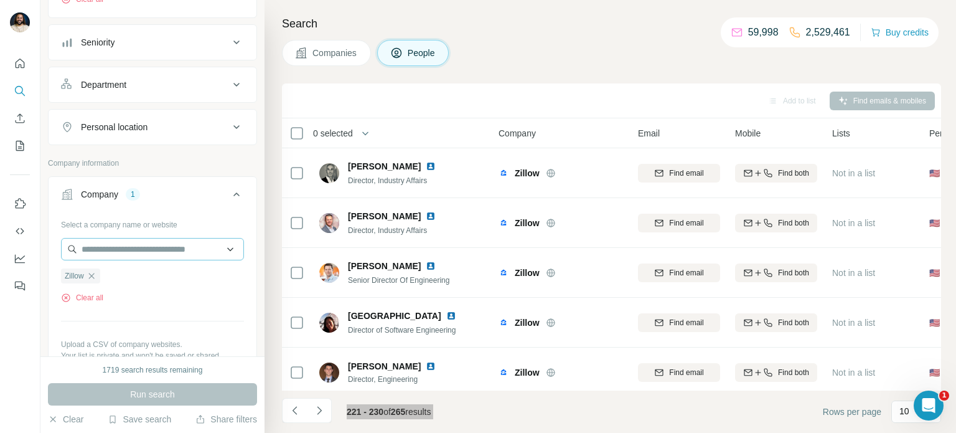
scroll to position [201, 0]
click at [96, 276] on icon "button" at bounding box center [92, 274] width 10 height 10
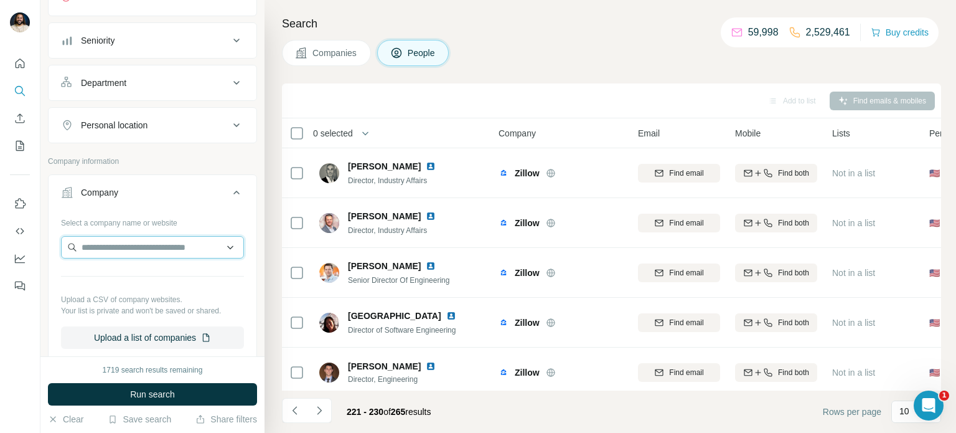
click at [124, 248] on input "text" at bounding box center [152, 247] width 183 height 22
type input "*********"
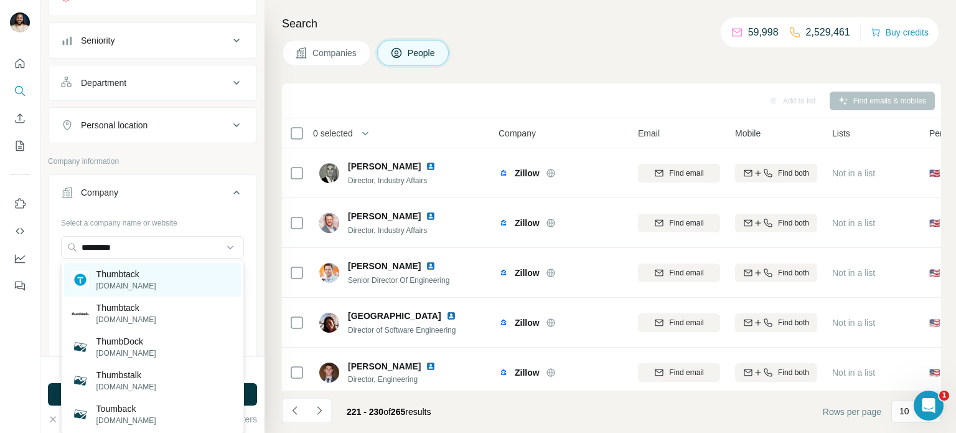
click at [159, 286] on div "Thumbtack [DOMAIN_NAME]" at bounding box center [152, 280] width 177 height 34
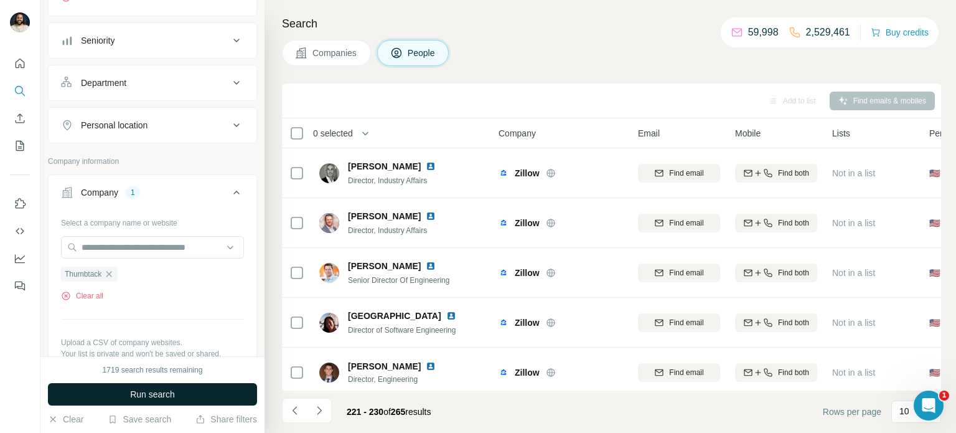
click at [163, 391] on span "Run search" at bounding box center [152, 394] width 45 height 12
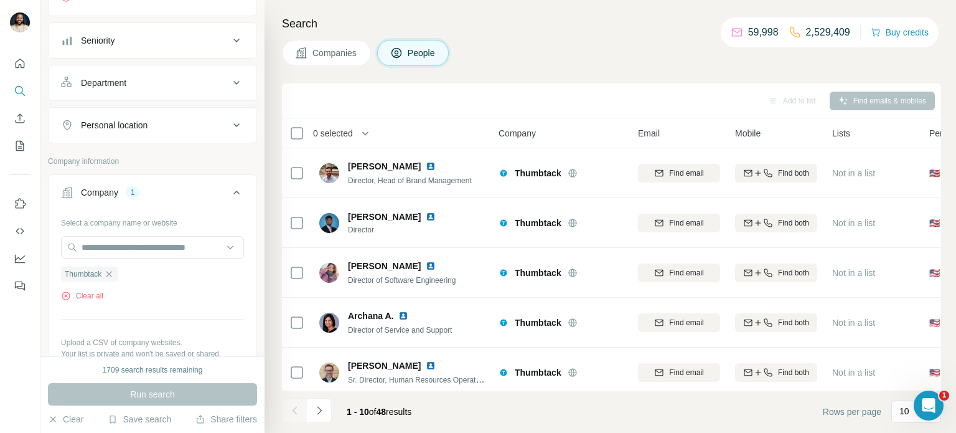
scroll to position [255, 0]
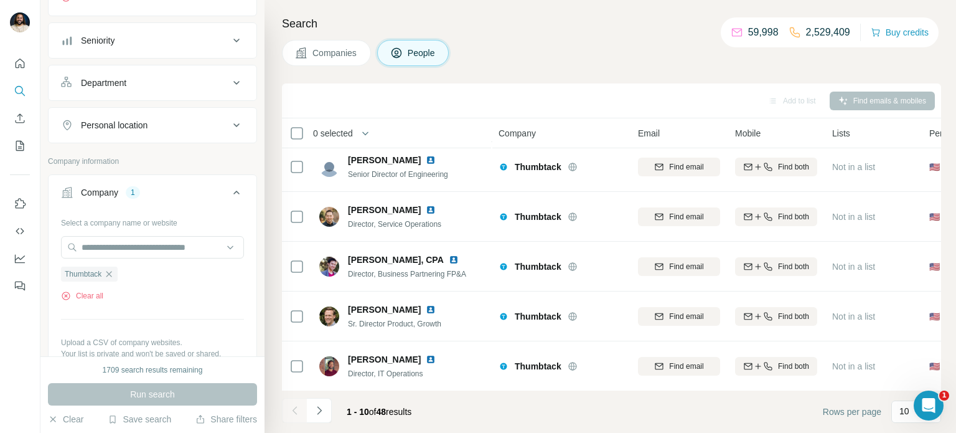
click at [319, 413] on icon "Navigate to next page" at bounding box center [319, 410] width 12 height 12
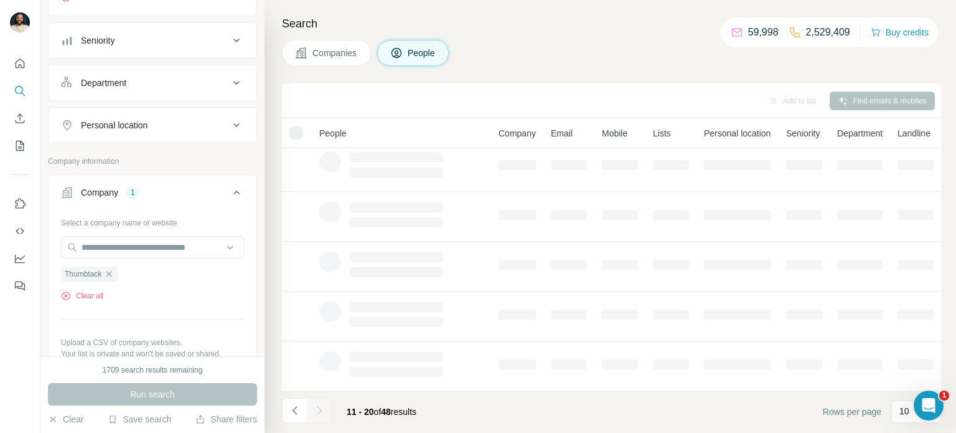
click at [327, 407] on div at bounding box center [319, 410] width 25 height 25
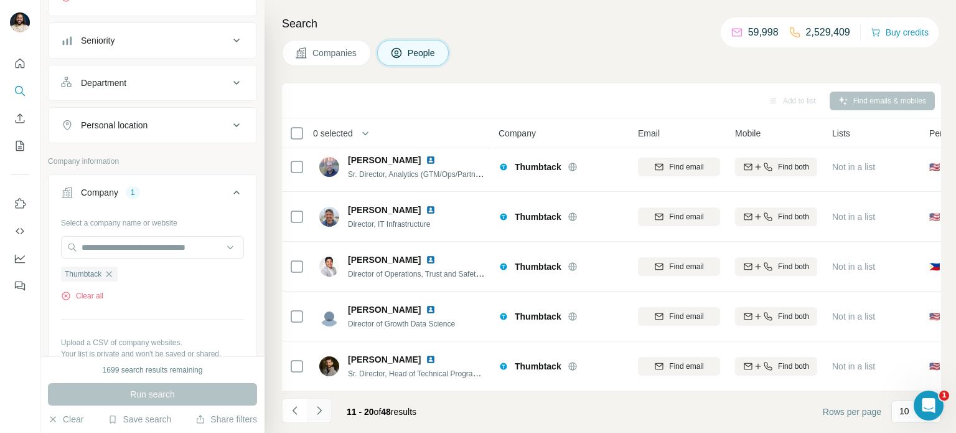
click at [320, 414] on icon "Navigate to next page" at bounding box center [319, 410] width 12 height 12
click at [320, 409] on icon "Navigate to next page" at bounding box center [319, 410] width 4 height 8
click at [314, 414] on icon "Navigate to next page" at bounding box center [319, 410] width 12 height 12
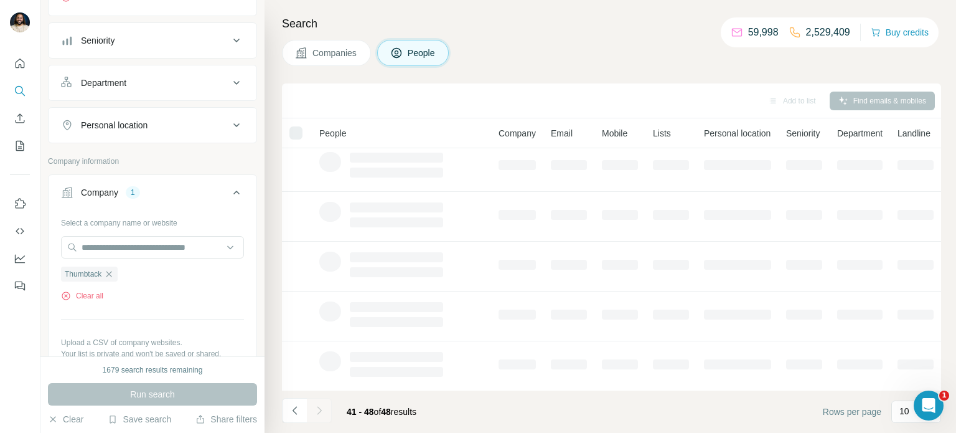
scroll to position [156, 0]
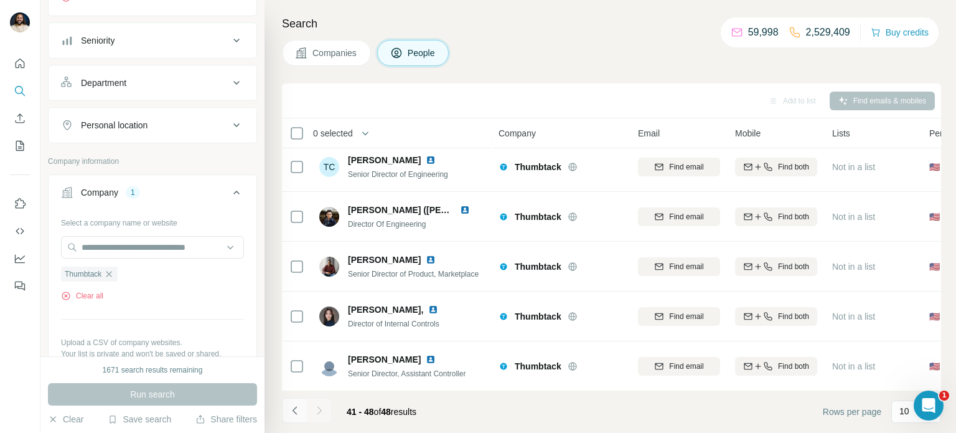
click at [288, 414] on button "Navigate to previous page" at bounding box center [294, 410] width 25 height 25
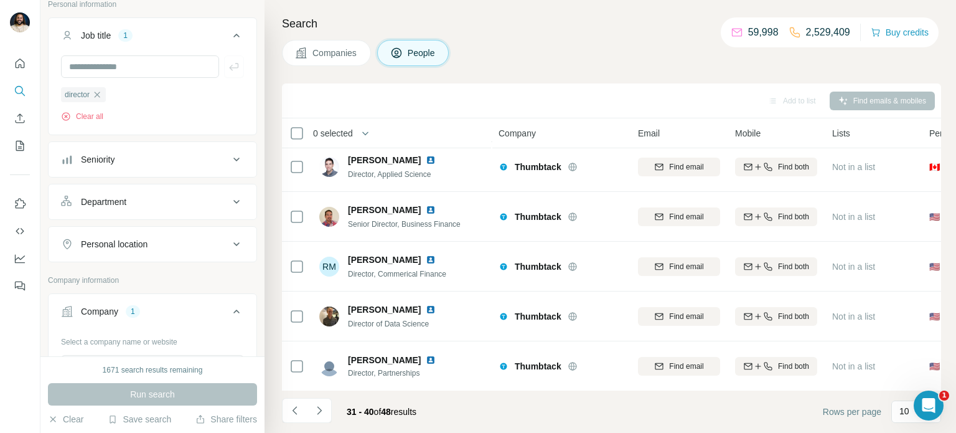
scroll to position [78, 0]
click at [99, 96] on icon "button" at bounding box center [97, 98] width 10 height 10
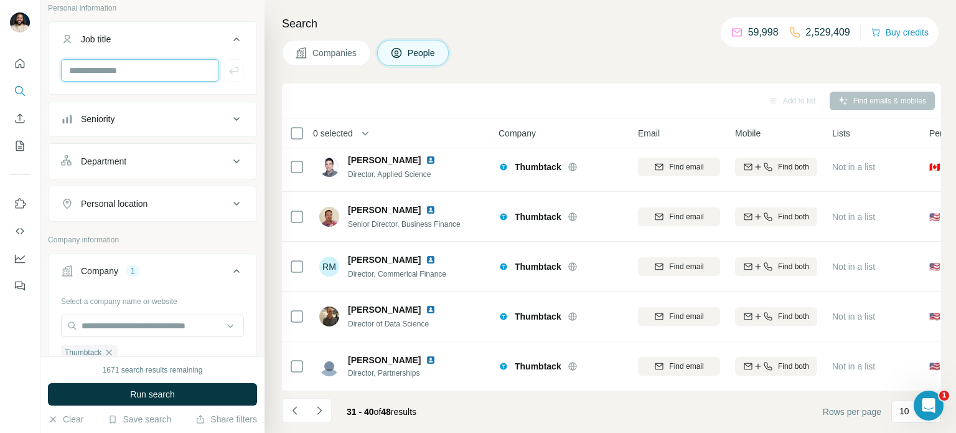
click at [105, 74] on input "text" at bounding box center [140, 70] width 158 height 22
type input "*********"
click at [236, 72] on icon "button" at bounding box center [234, 70] width 12 height 12
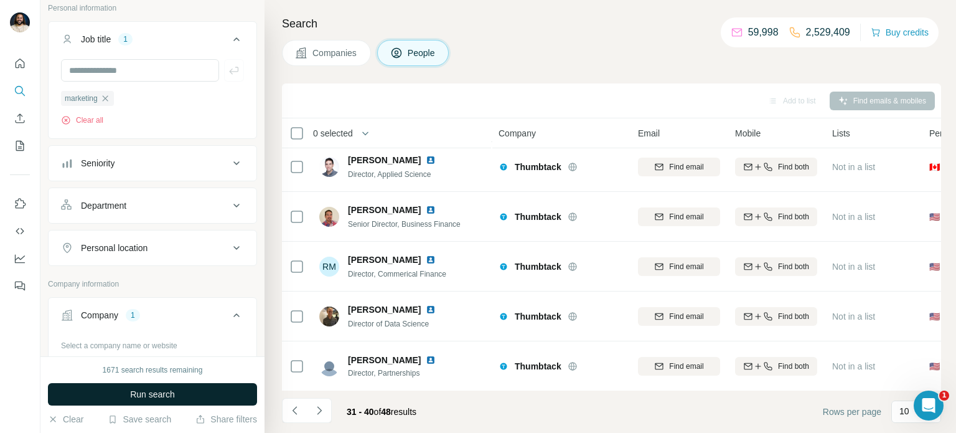
click at [177, 392] on button "Run search" at bounding box center [152, 394] width 209 height 22
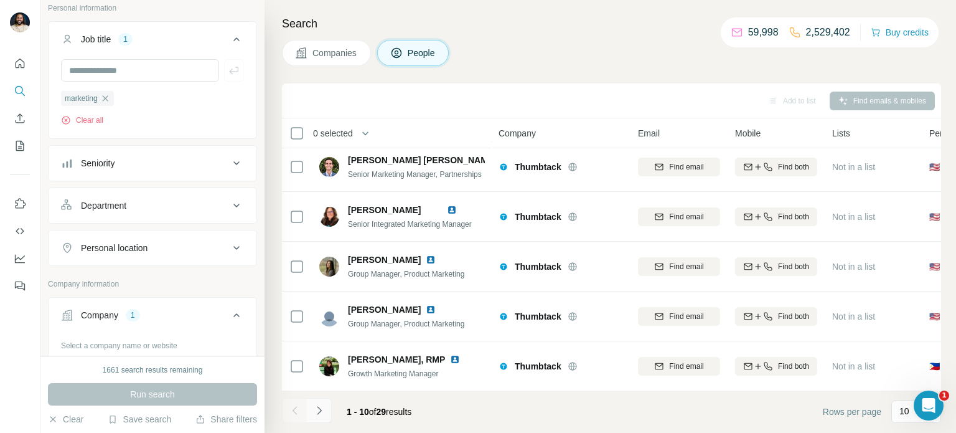
click at [323, 413] on icon "Navigate to next page" at bounding box center [319, 410] width 12 height 12
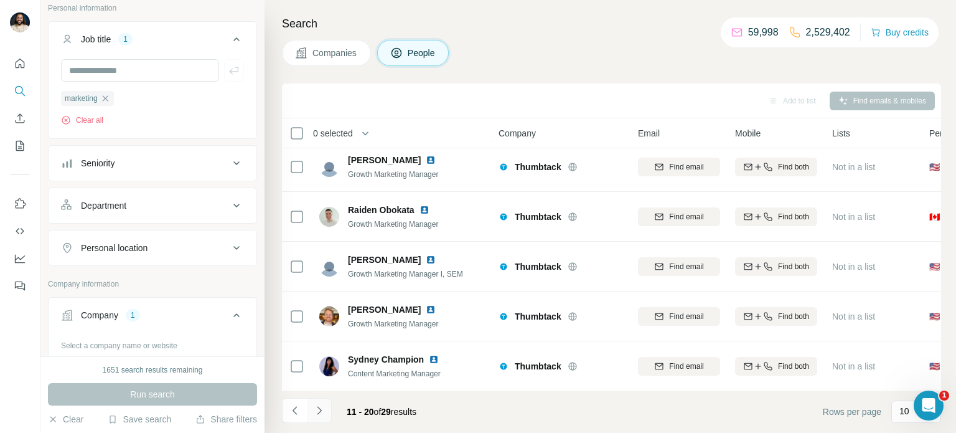
click at [323, 413] on icon "Navigate to next page" at bounding box center [319, 410] width 12 height 12
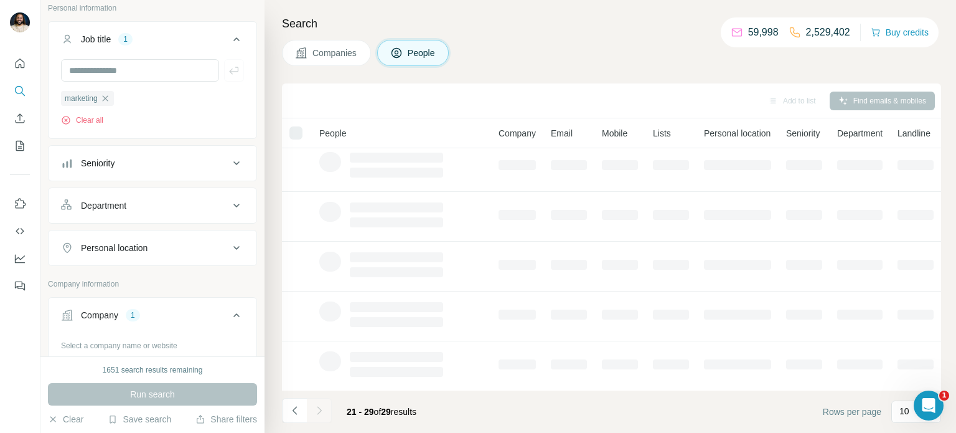
scroll to position [205, 0]
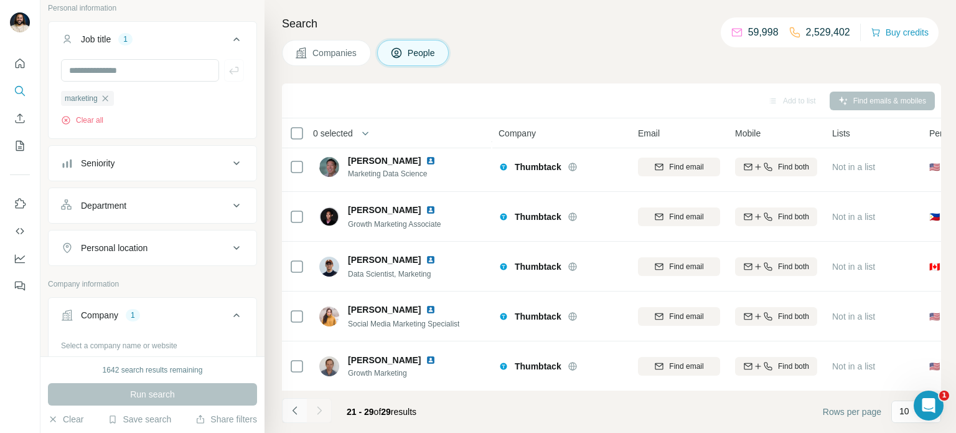
click at [287, 404] on button "Navigate to previous page" at bounding box center [294, 410] width 25 height 25
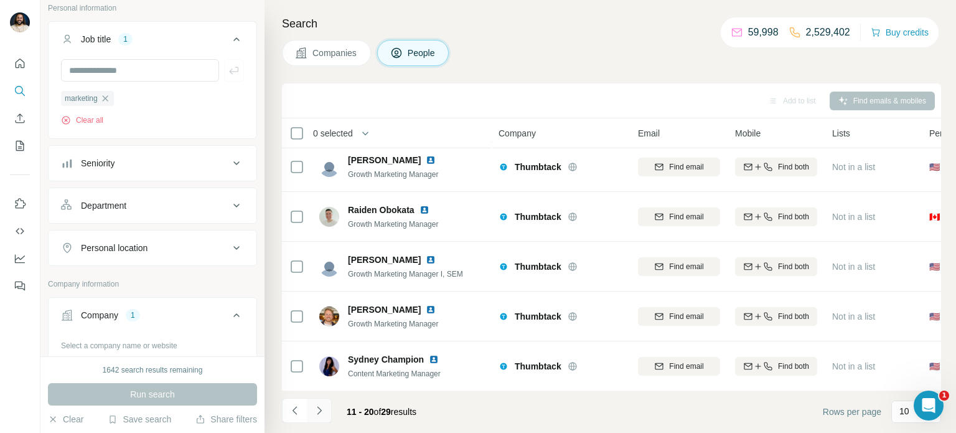
click at [321, 415] on icon "Navigate to next page" at bounding box center [319, 410] width 12 height 12
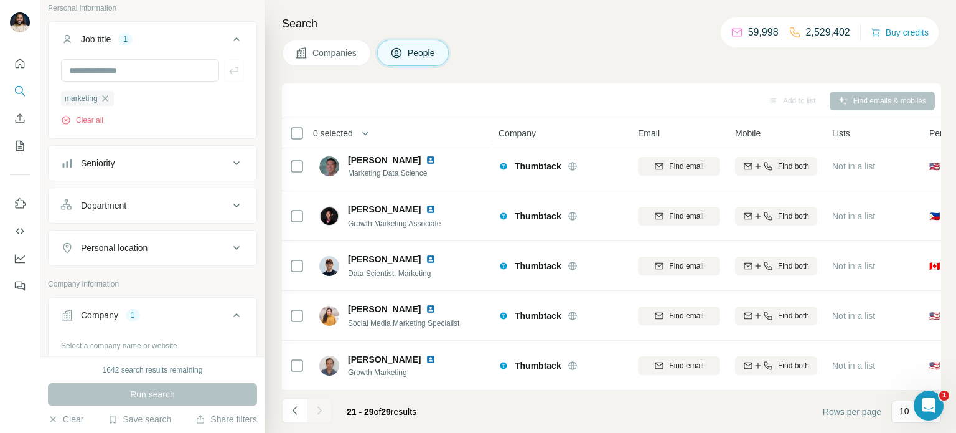
scroll to position [205, 0]
click at [299, 415] on icon "Navigate to previous page" at bounding box center [295, 410] width 12 height 12
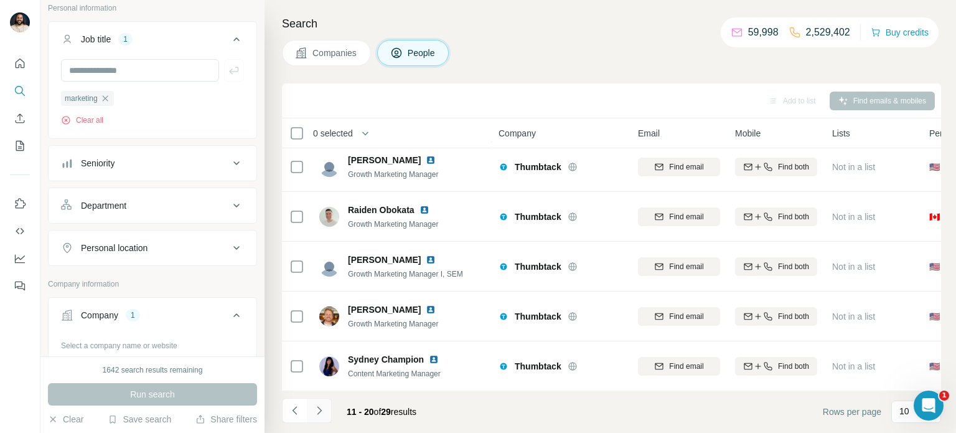
click at [324, 413] on icon "Navigate to next page" at bounding box center [319, 410] width 12 height 12
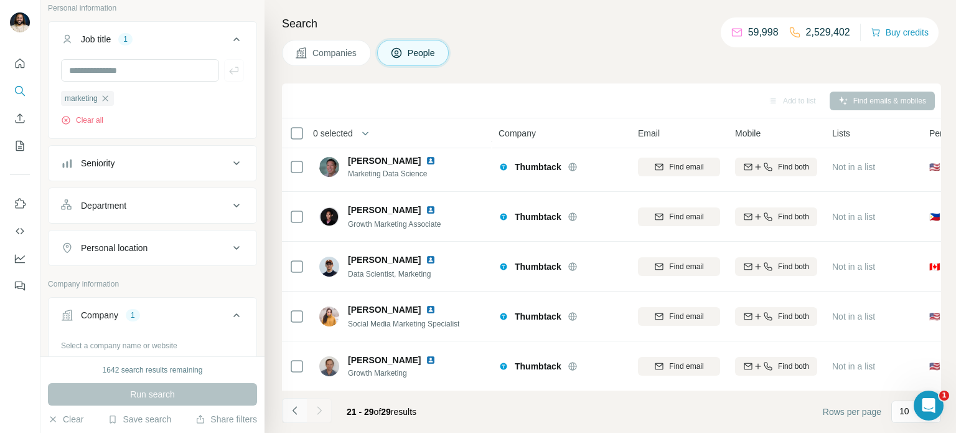
click at [294, 412] on icon "Navigate to previous page" at bounding box center [295, 410] width 12 height 12
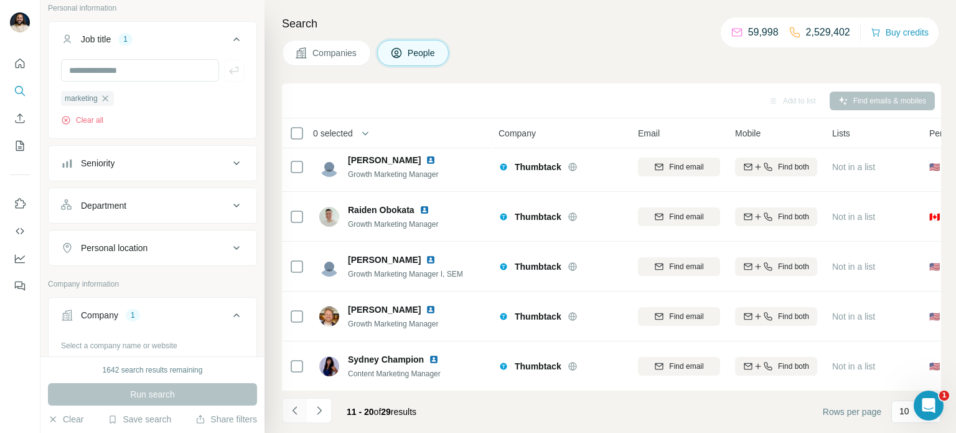
click at [294, 412] on icon "Navigate to previous page" at bounding box center [294, 410] width 4 height 8
click at [294, 412] on div at bounding box center [294, 410] width 25 height 25
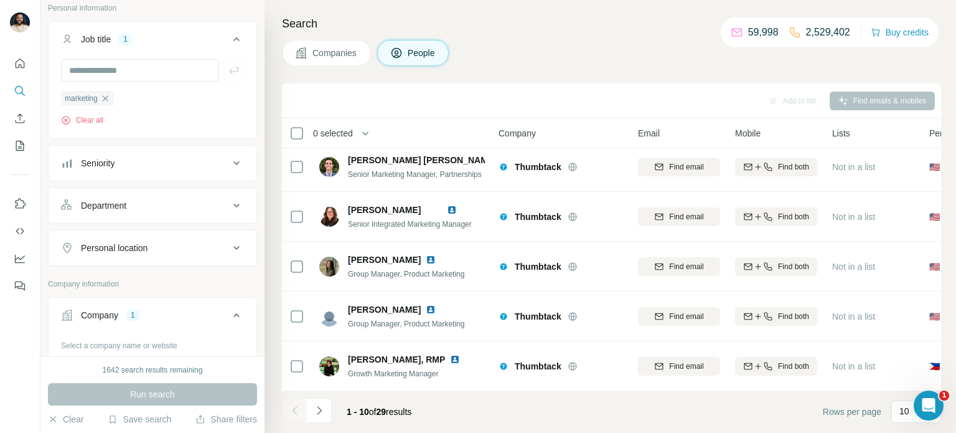
click at [294, 412] on div at bounding box center [294, 410] width 25 height 25
click at [108, 100] on icon "button" at bounding box center [105, 98] width 6 height 6
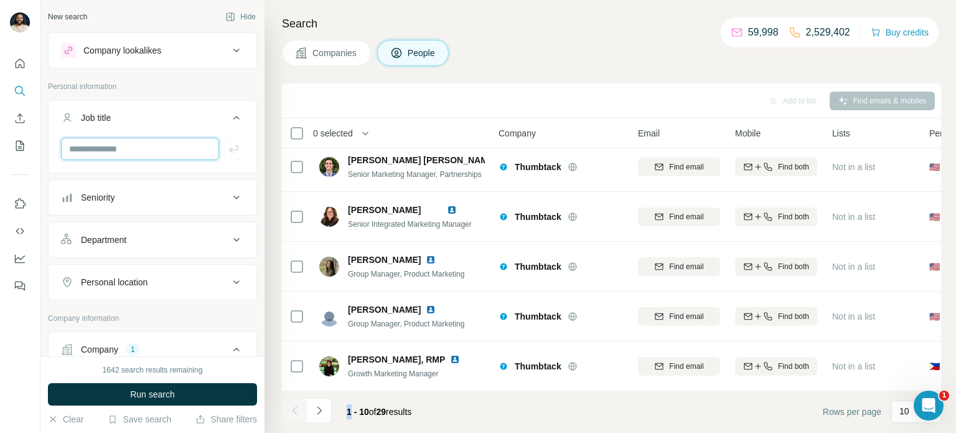
click at [153, 148] on input "text" at bounding box center [140, 149] width 158 height 22
click at [100, 153] on input "text" at bounding box center [140, 149] width 158 height 22
type input "*********"
click at [238, 147] on icon "button" at bounding box center [234, 149] width 12 height 12
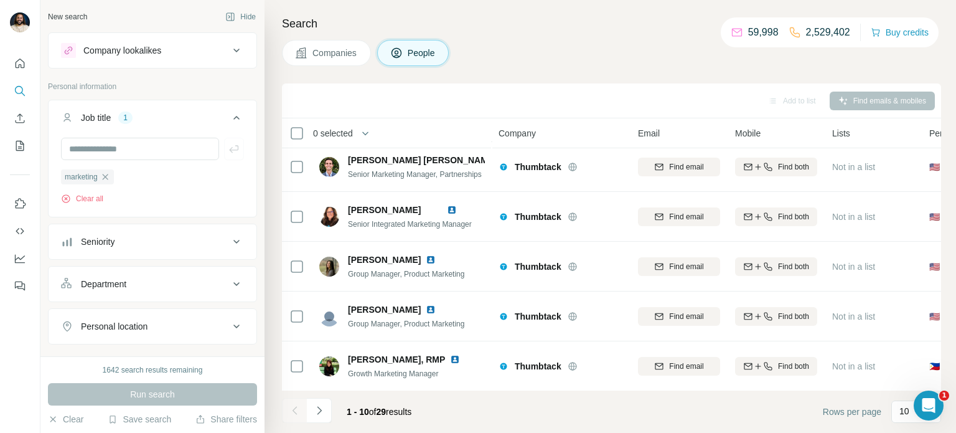
click at [205, 236] on div "Seniority" at bounding box center [145, 241] width 168 height 12
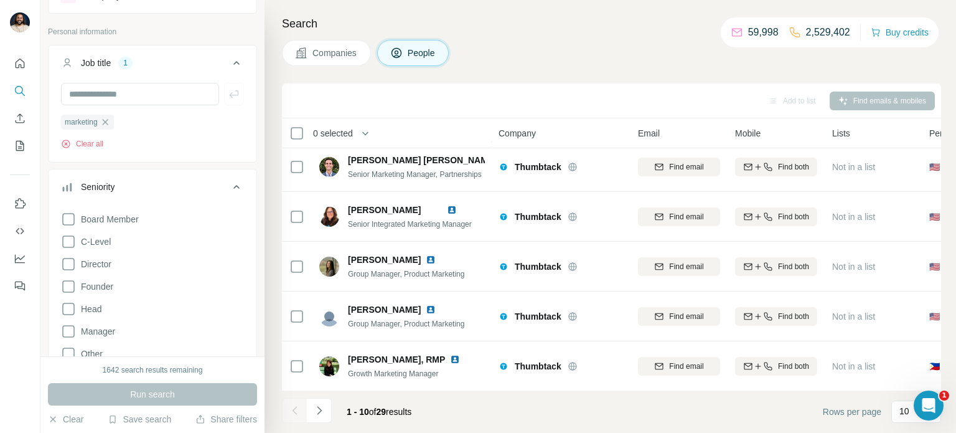
scroll to position [59, 0]
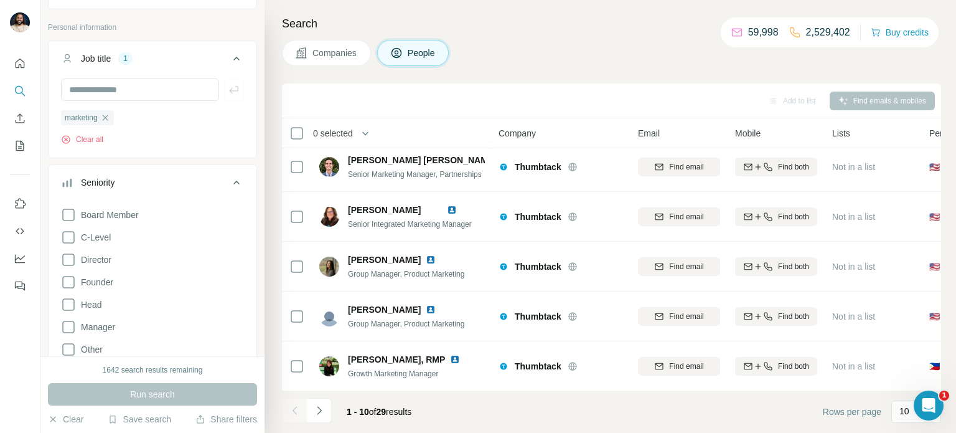
click at [227, 179] on div "Seniority" at bounding box center [145, 182] width 168 height 12
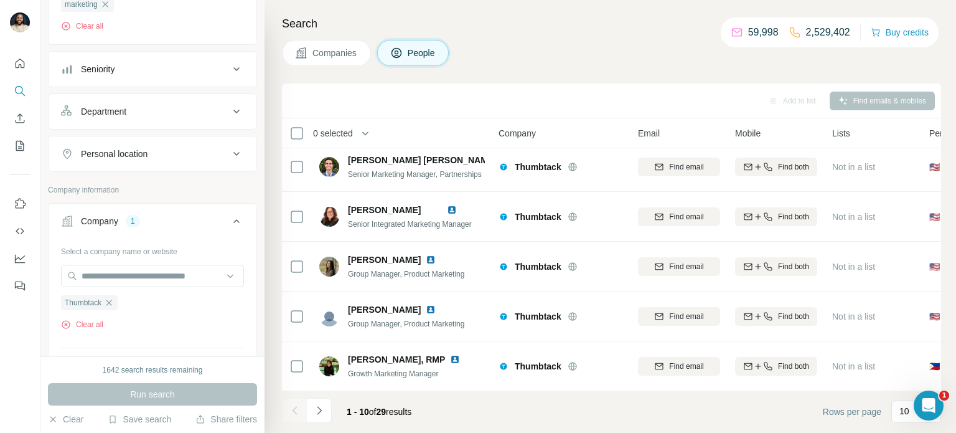
scroll to position [169, 0]
click at [207, 108] on div "Department" at bounding box center [145, 114] width 168 height 12
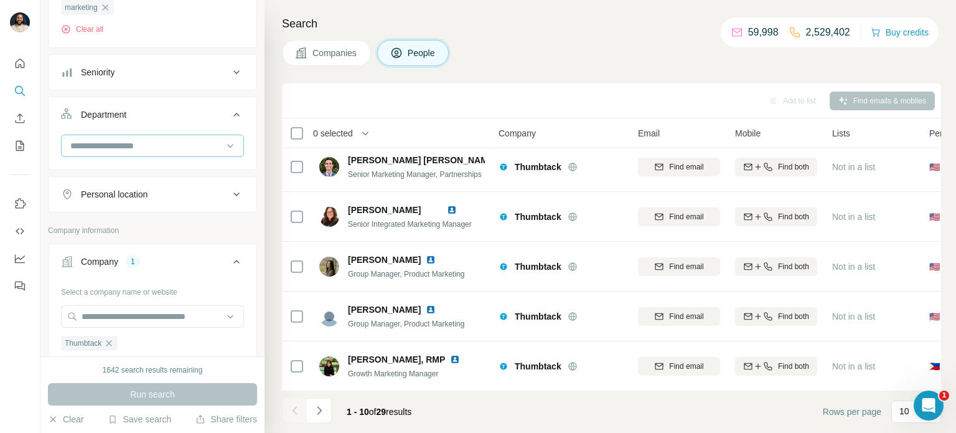
click at [205, 139] on input at bounding box center [146, 146] width 154 height 14
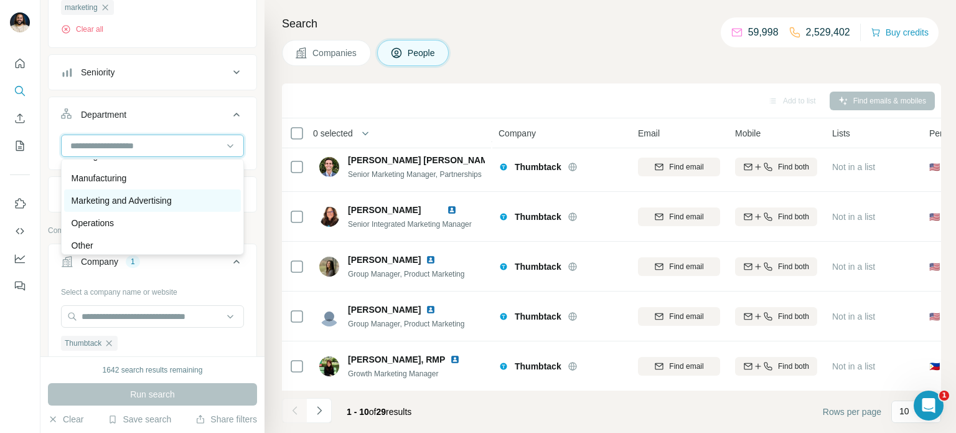
scroll to position [264, 0]
click at [129, 203] on p "Marketing and Advertising" at bounding box center [122, 200] width 100 height 12
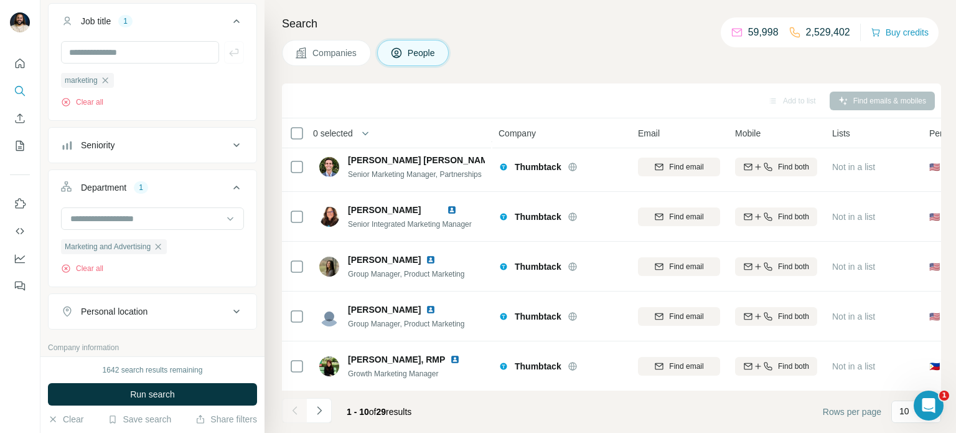
scroll to position [5, 0]
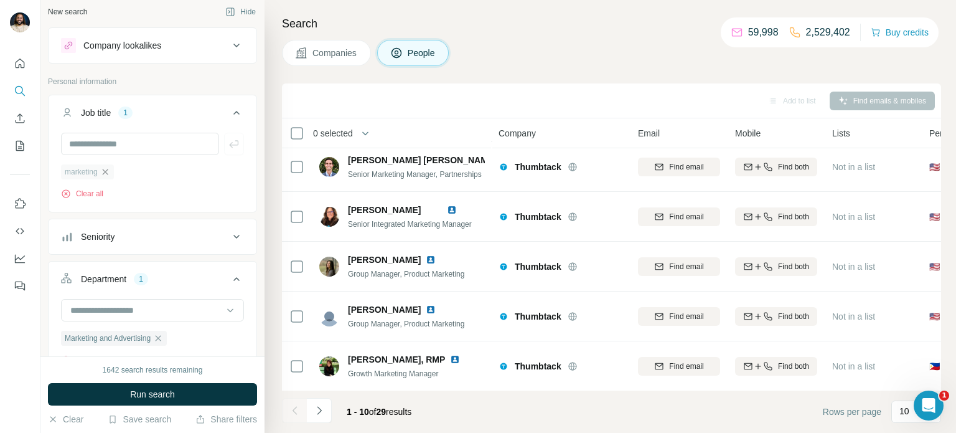
click at [108, 174] on icon "button" at bounding box center [105, 172] width 6 height 6
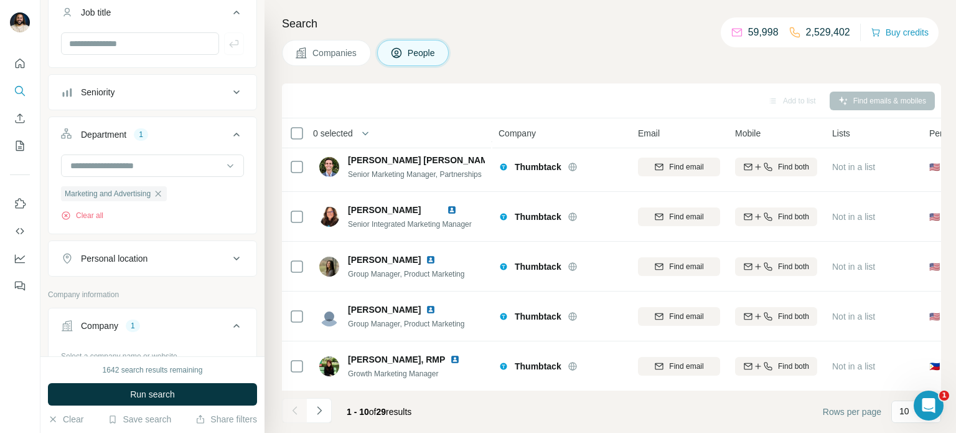
scroll to position [117, 0]
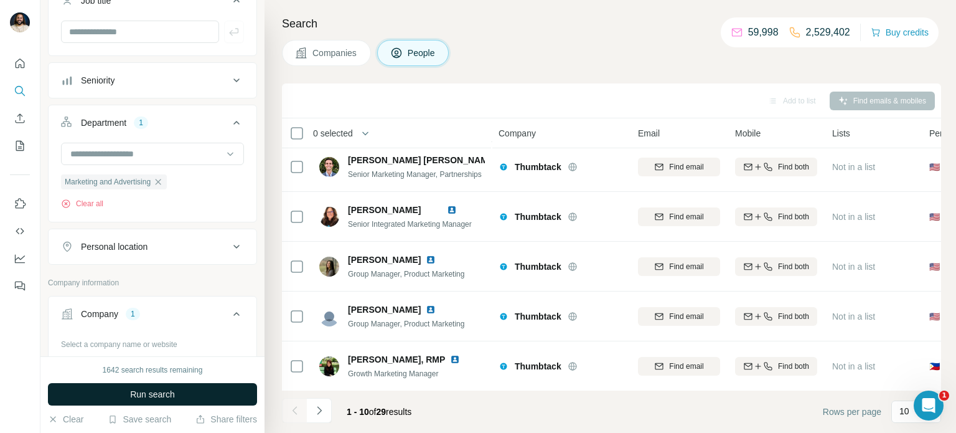
click at [188, 396] on button "Run search" at bounding box center [152, 394] width 209 height 22
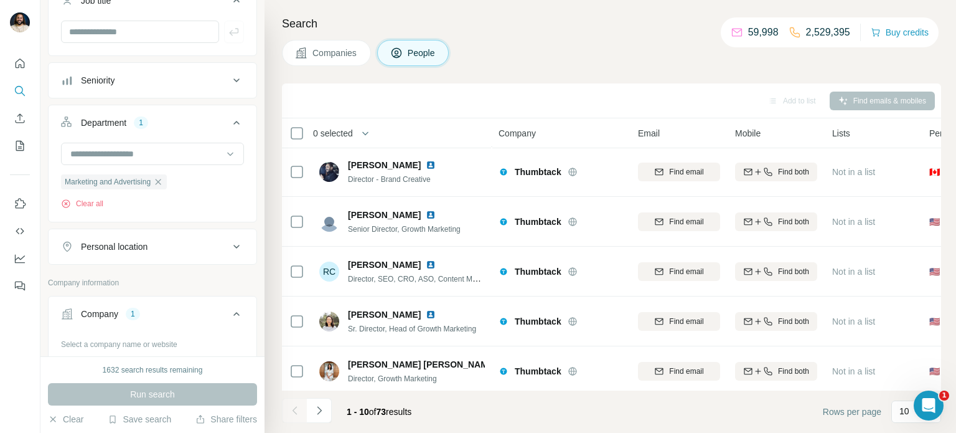
scroll to position [249, 0]
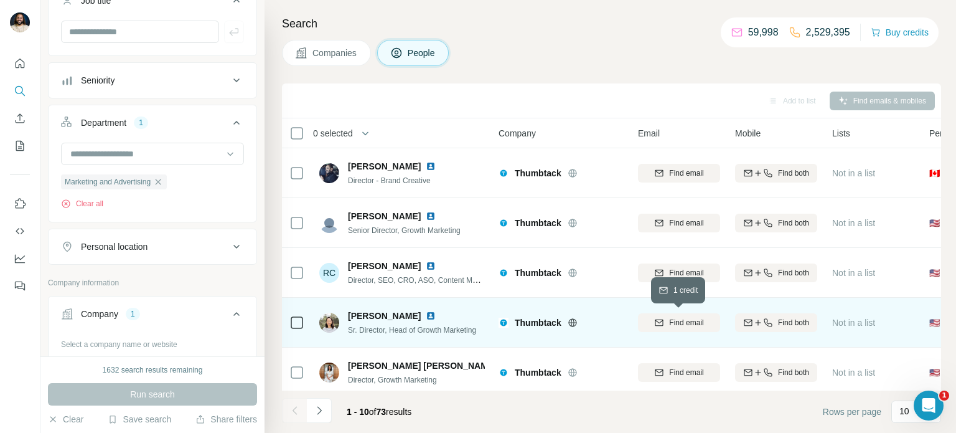
click at [699, 322] on span "Find email" at bounding box center [686, 322] width 34 height 11
